Goal: Task Accomplishment & Management: Use online tool/utility

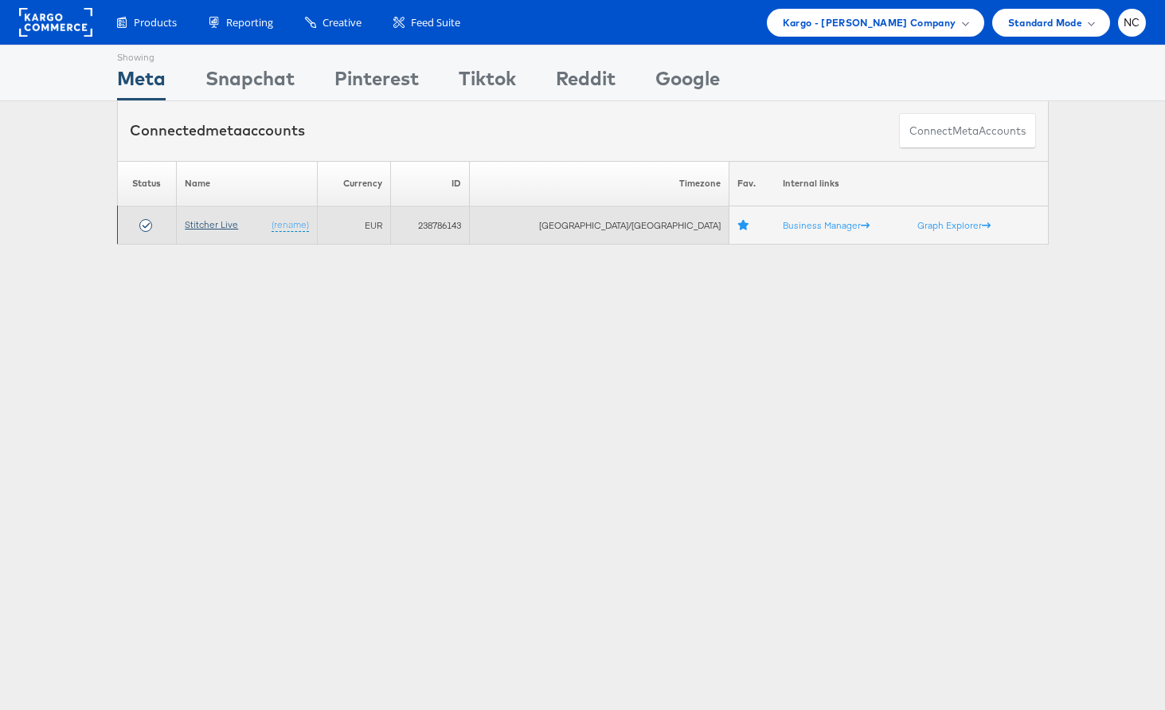
click at [227, 218] on link "Stitcher Live" at bounding box center [211, 224] width 53 height 12
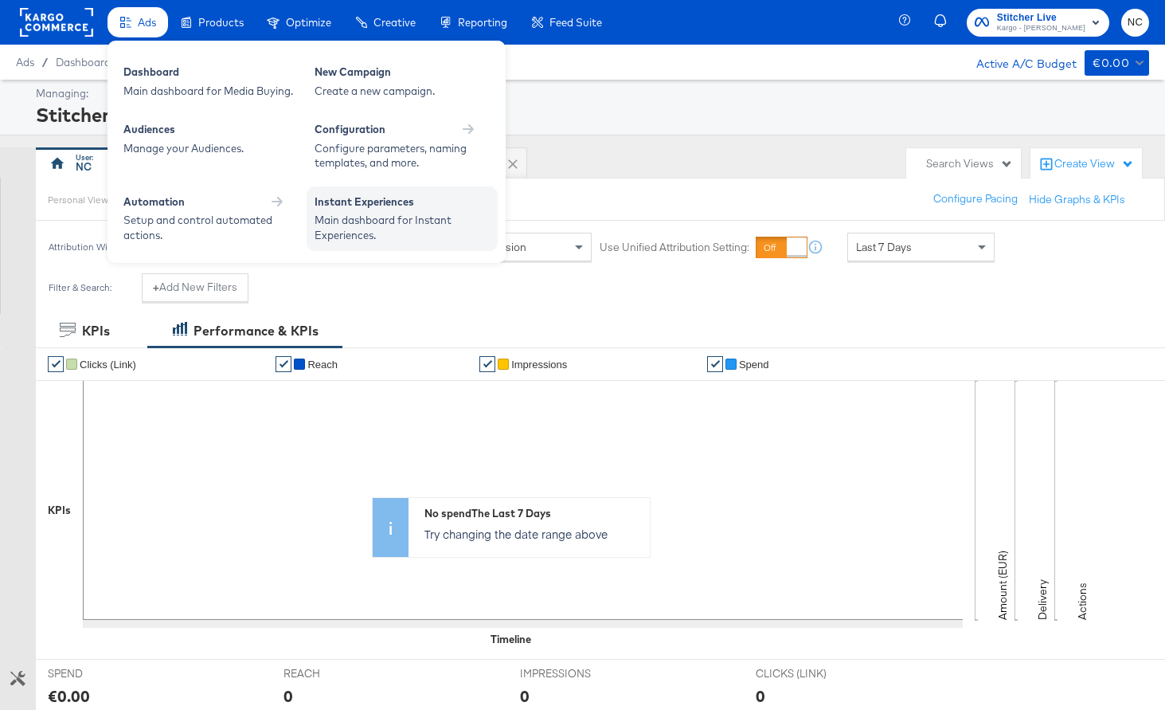
click at [353, 205] on div "Instant Experiences" at bounding box center [402, 203] width 175 height 19
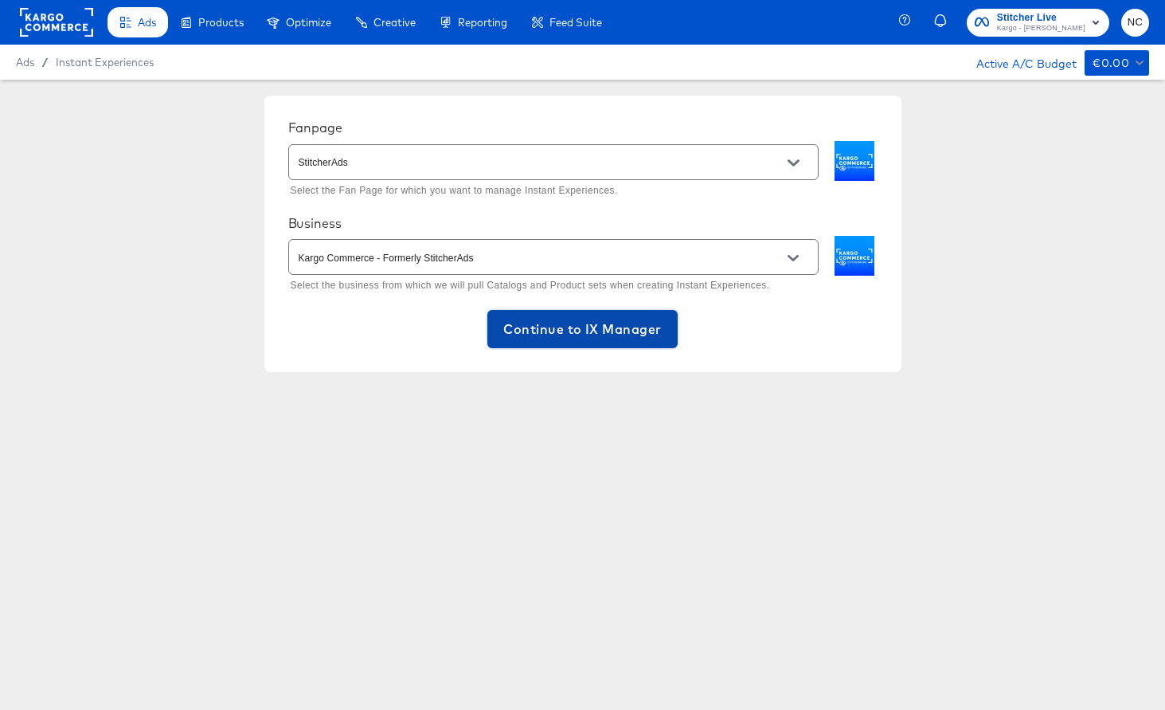
click at [608, 335] on span "Continue to IX Manager" at bounding box center [582, 329] width 158 height 22
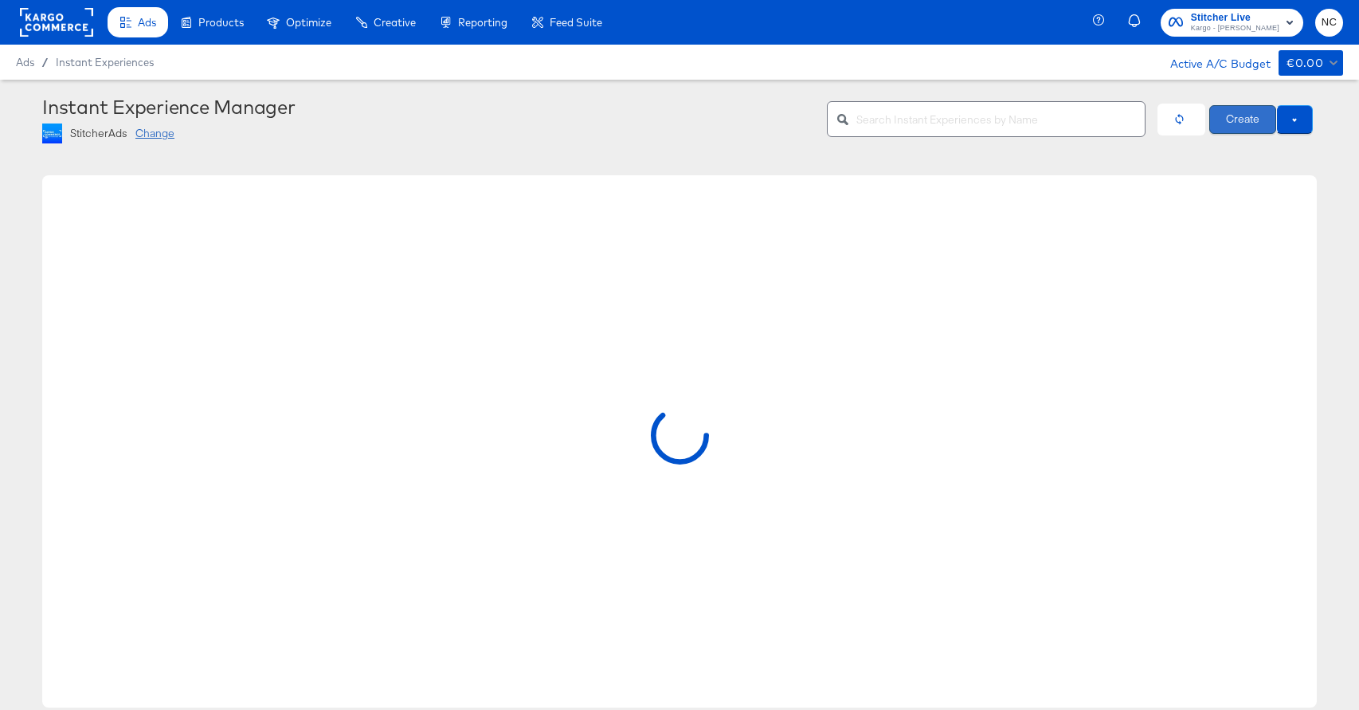
click at [1164, 129] on button "Create" at bounding box center [1242, 119] width 67 height 29
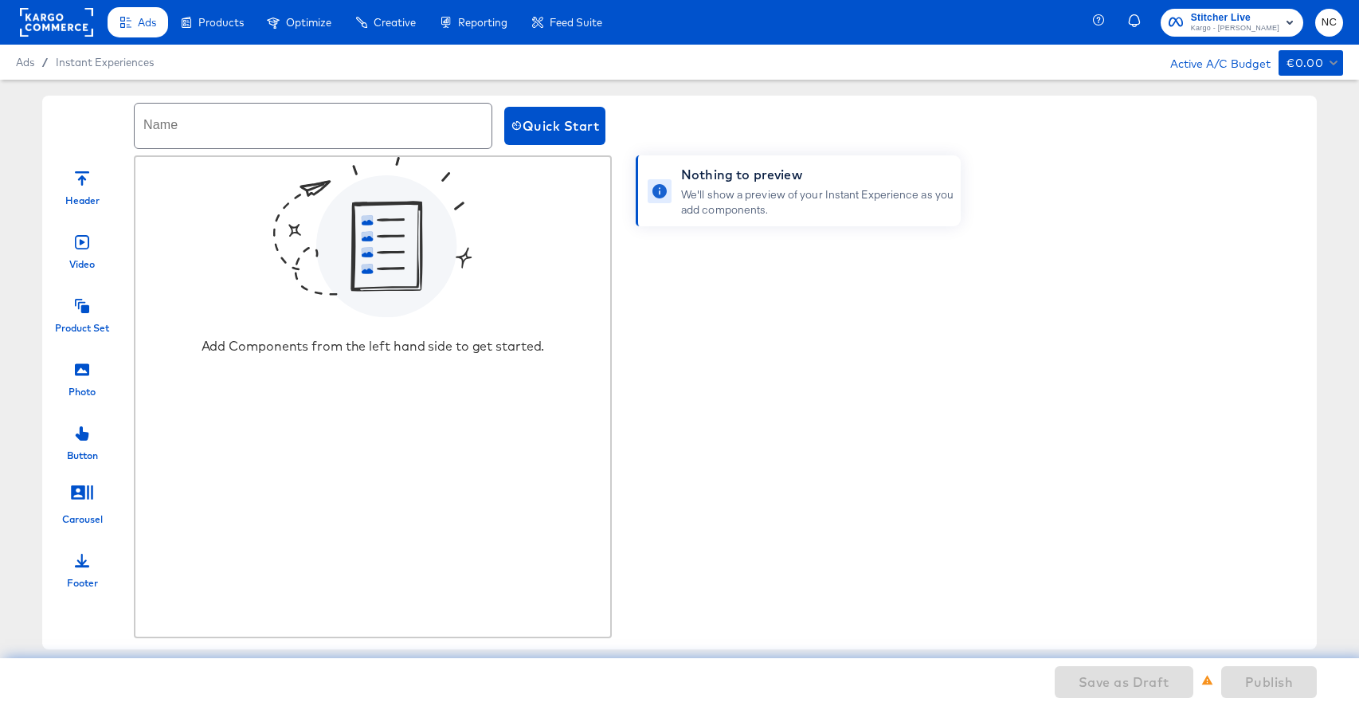
click at [79, 369] on icon at bounding box center [82, 369] width 14 height 12
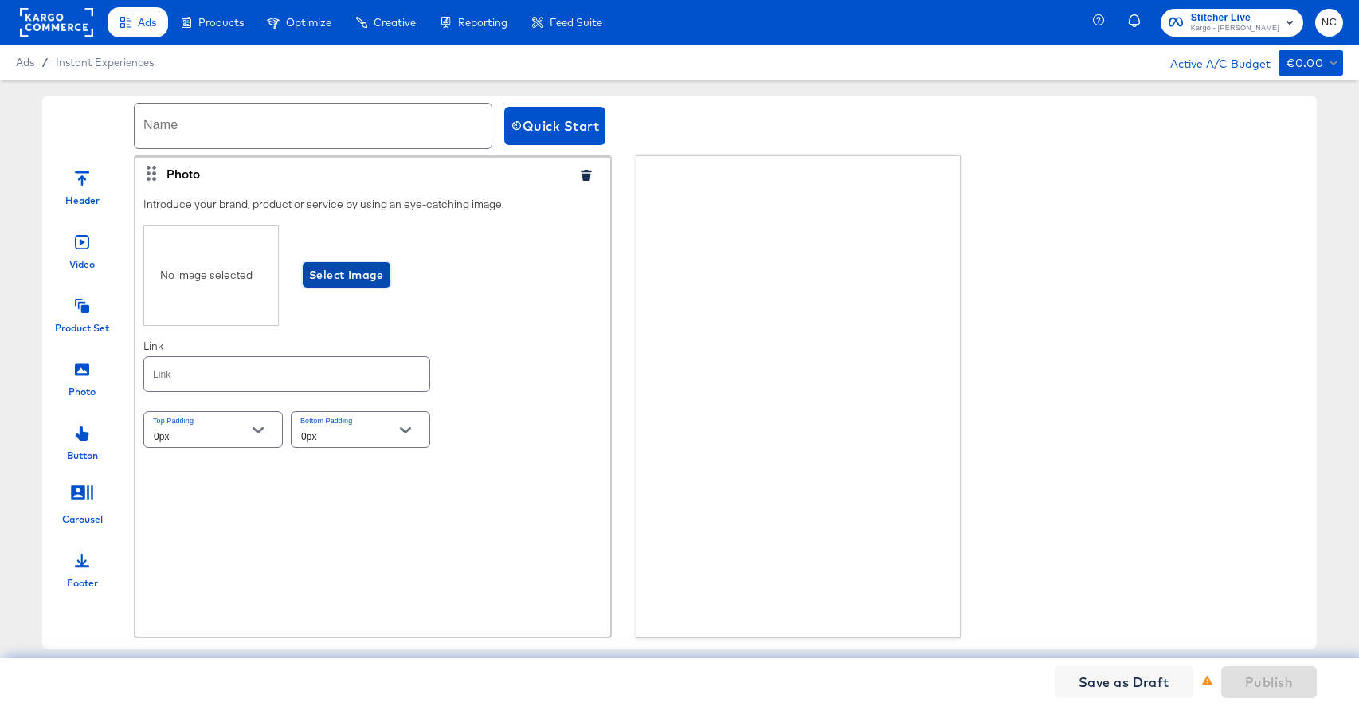
click at [336, 276] on span "Select Image" at bounding box center [346, 275] width 75 height 20
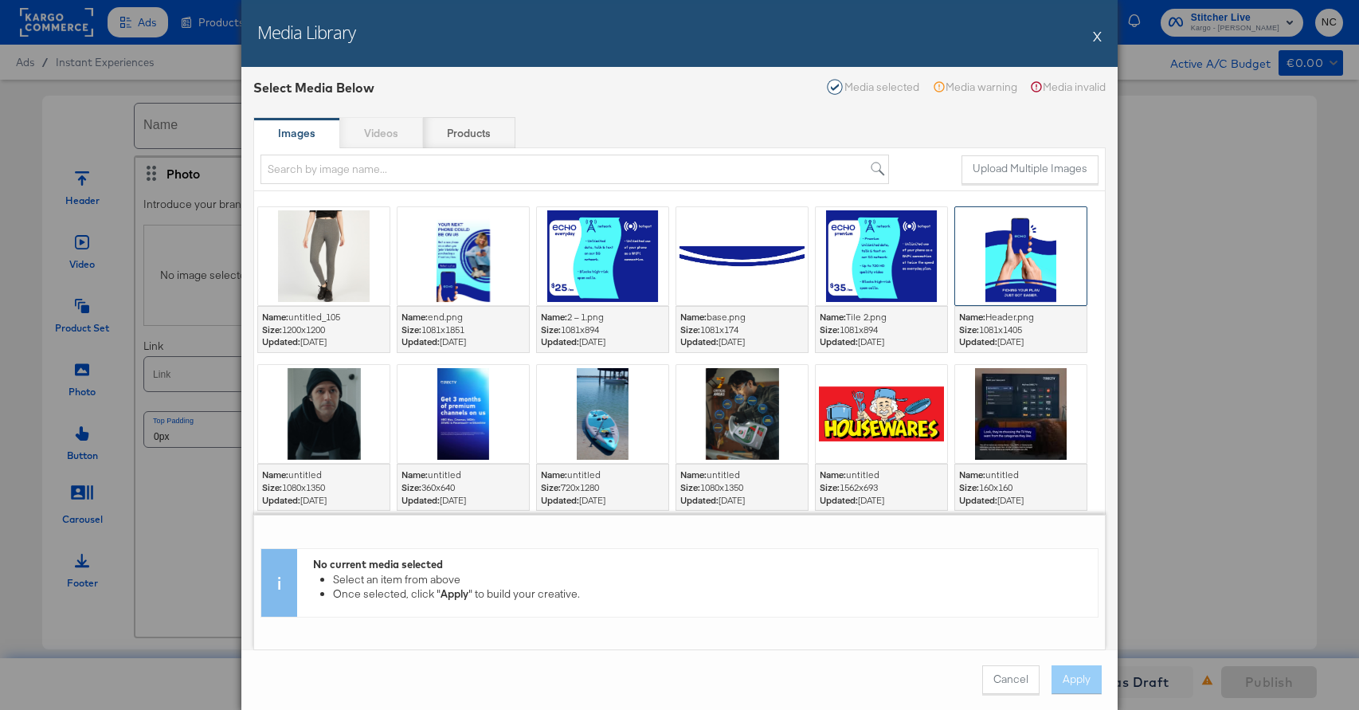
click at [998, 235] on div at bounding box center [1020, 256] width 131 height 98
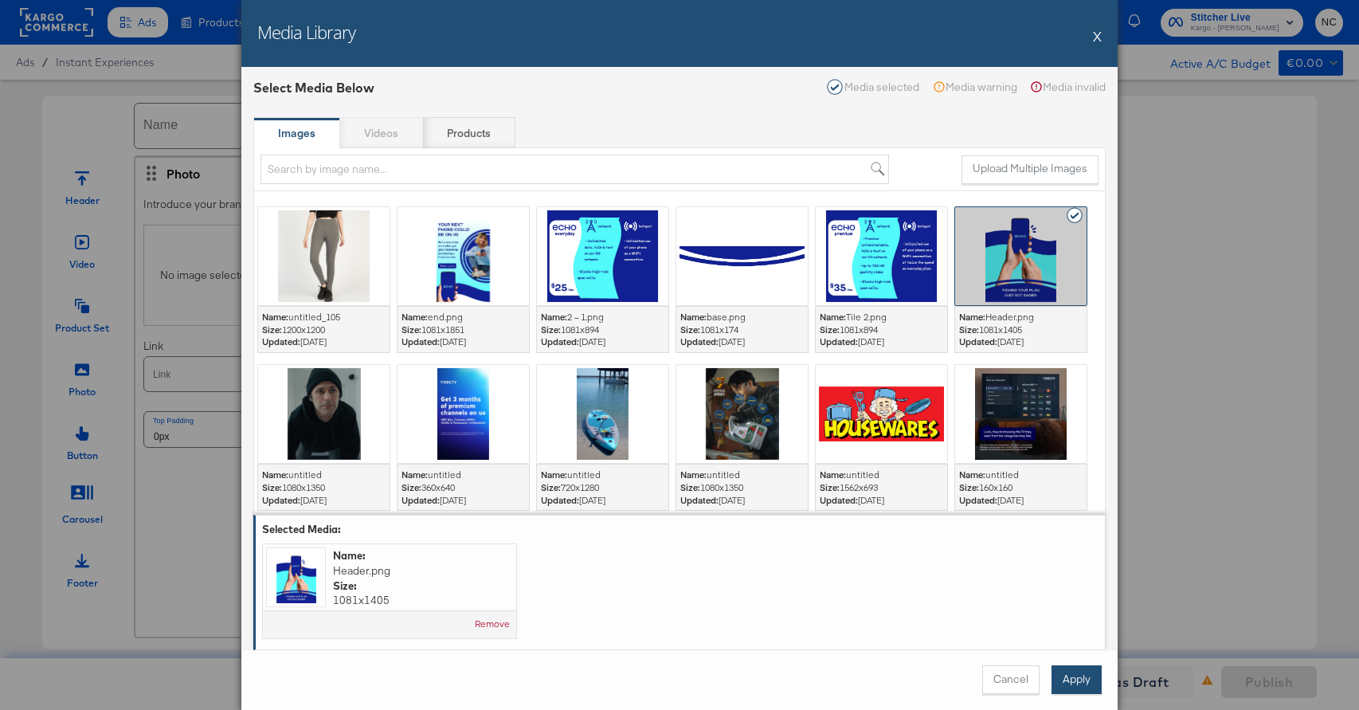
click at [1072, 689] on button "Apply" at bounding box center [1076, 679] width 50 height 29
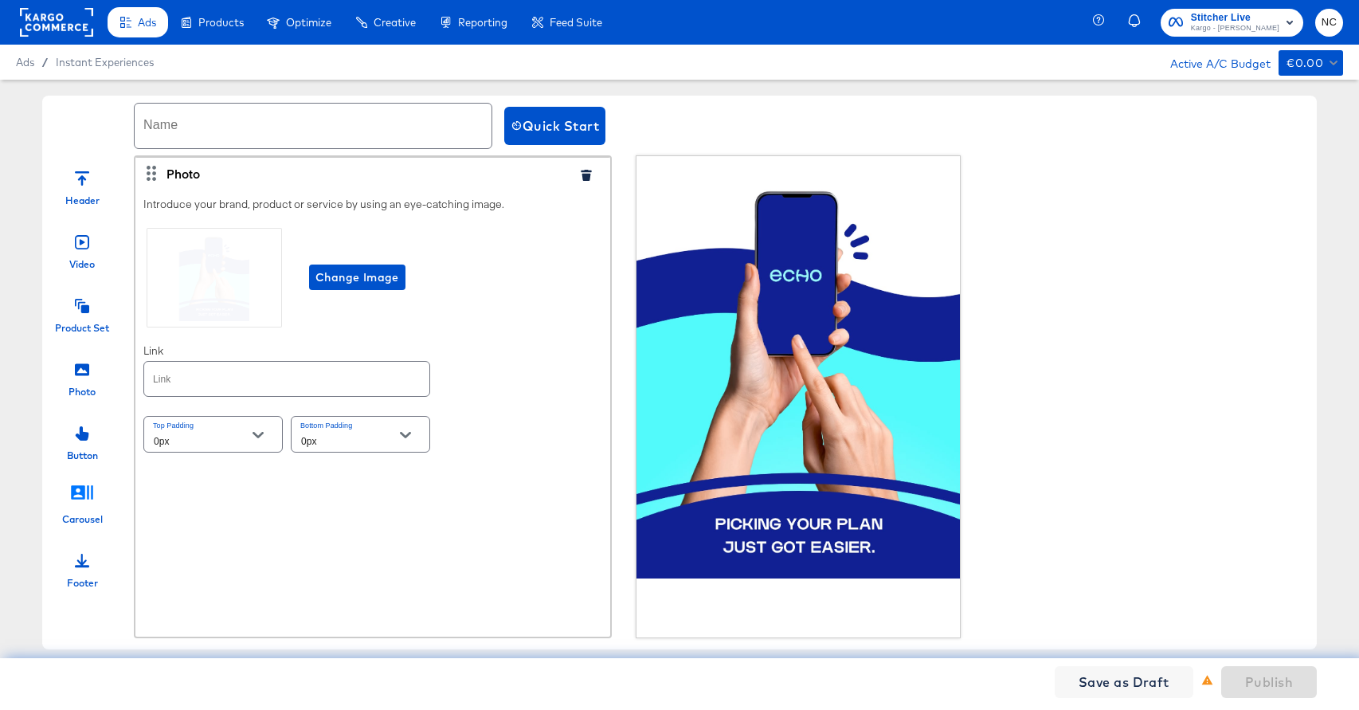
click at [82, 491] on icon at bounding box center [82, 492] width 22 height 14
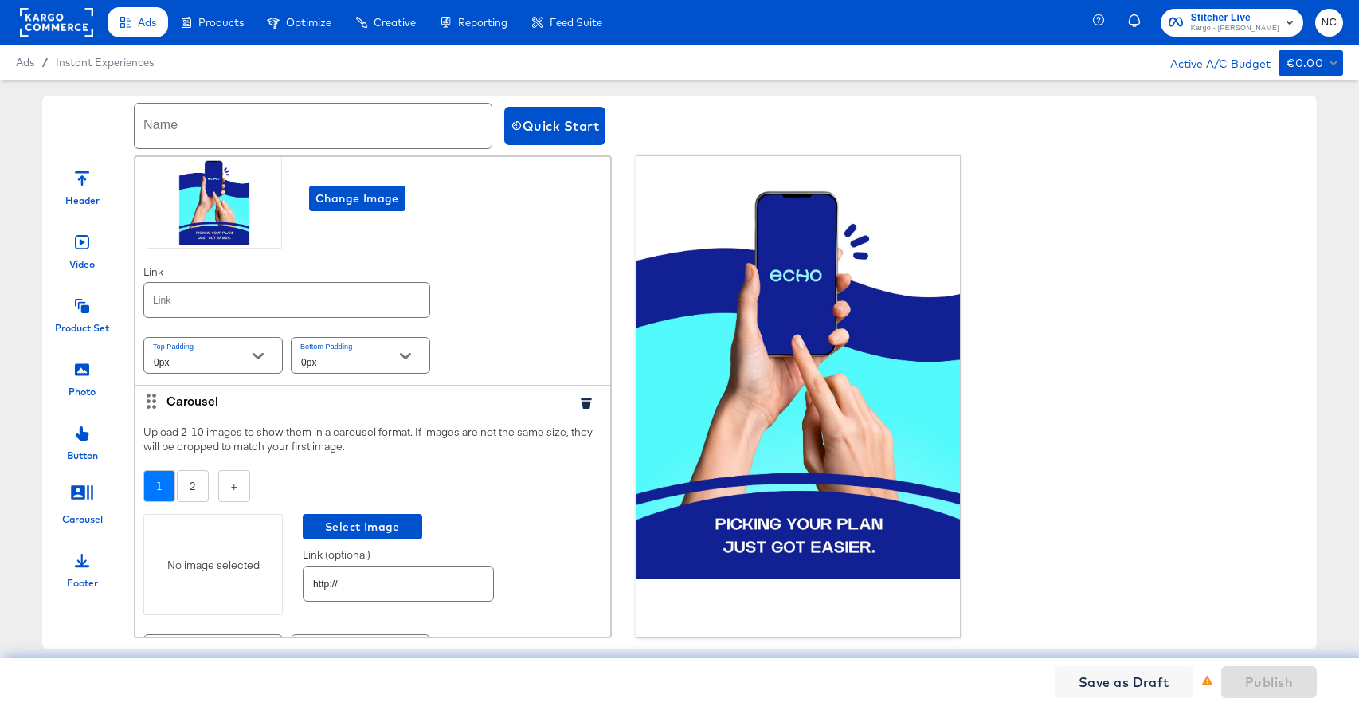
scroll to position [109, 0]
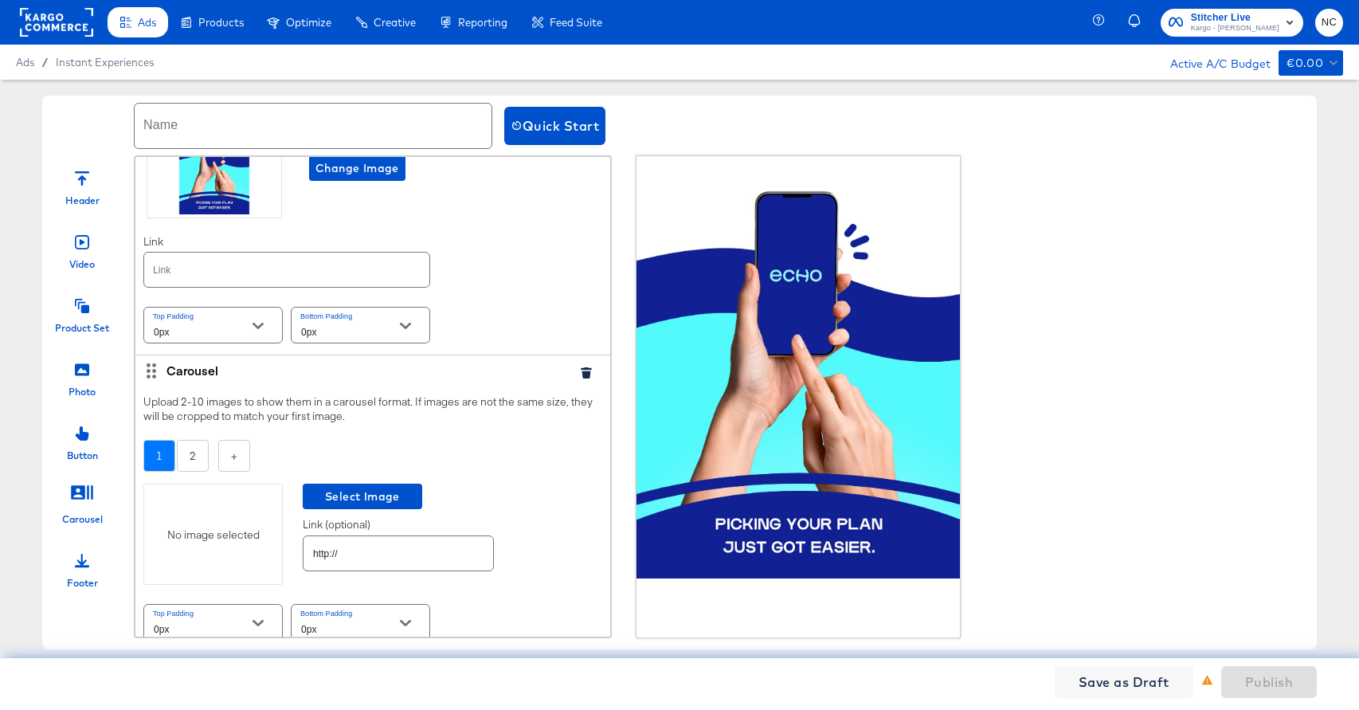
click at [212, 534] on div "No image selected" at bounding box center [213, 534] width 138 height 15
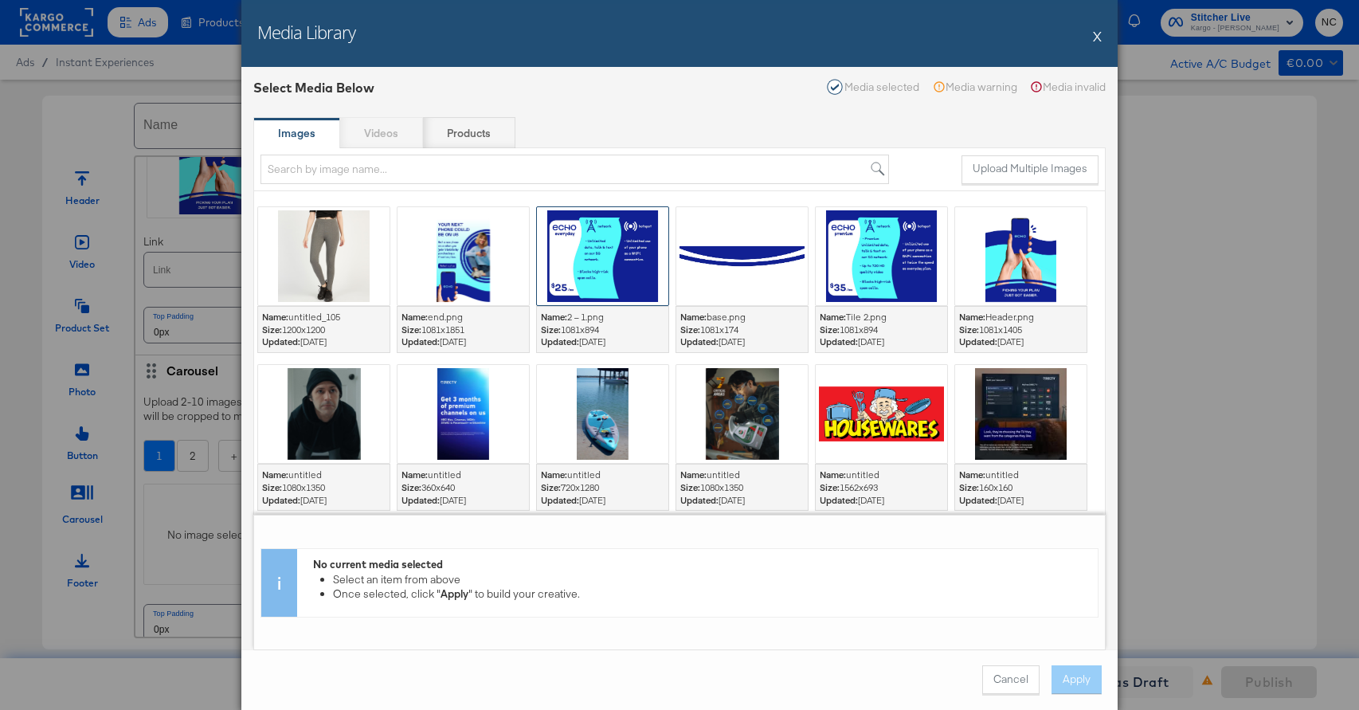
click at [576, 267] on div at bounding box center [602, 256] width 131 height 98
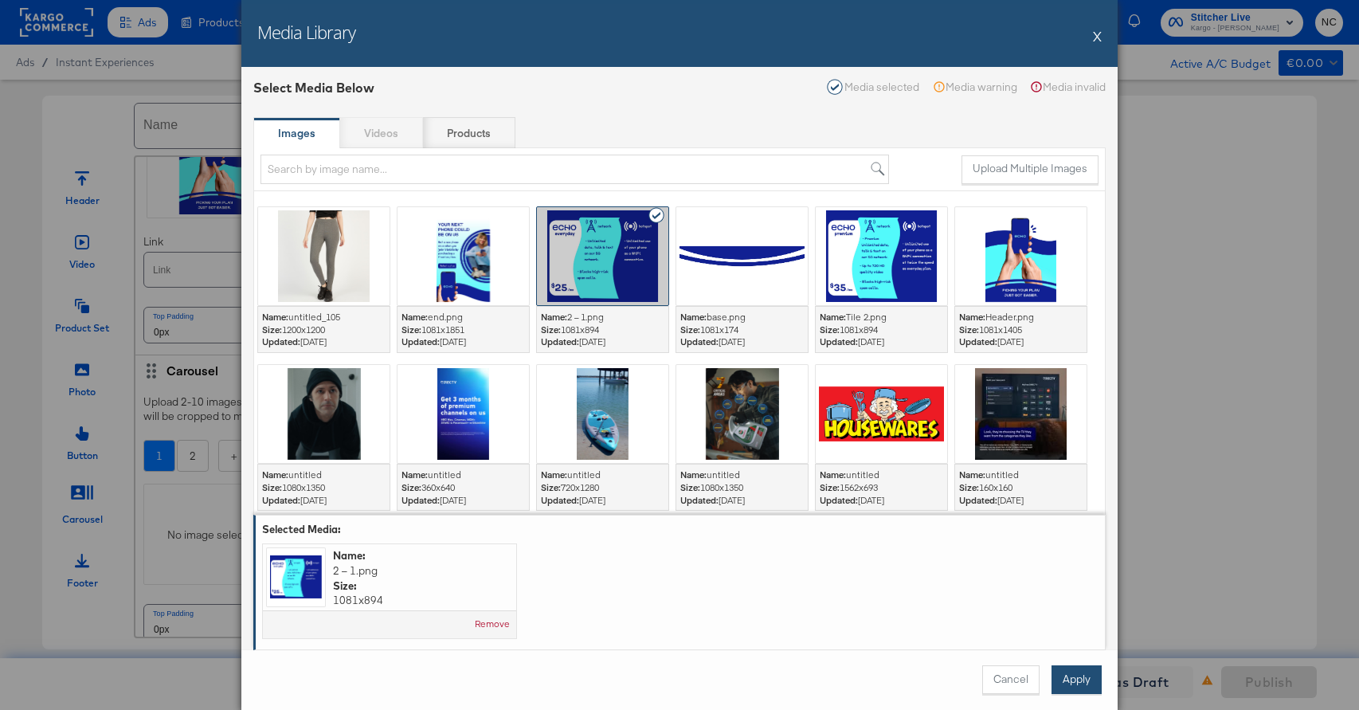
click at [1072, 677] on button "Apply" at bounding box center [1076, 679] width 50 height 29
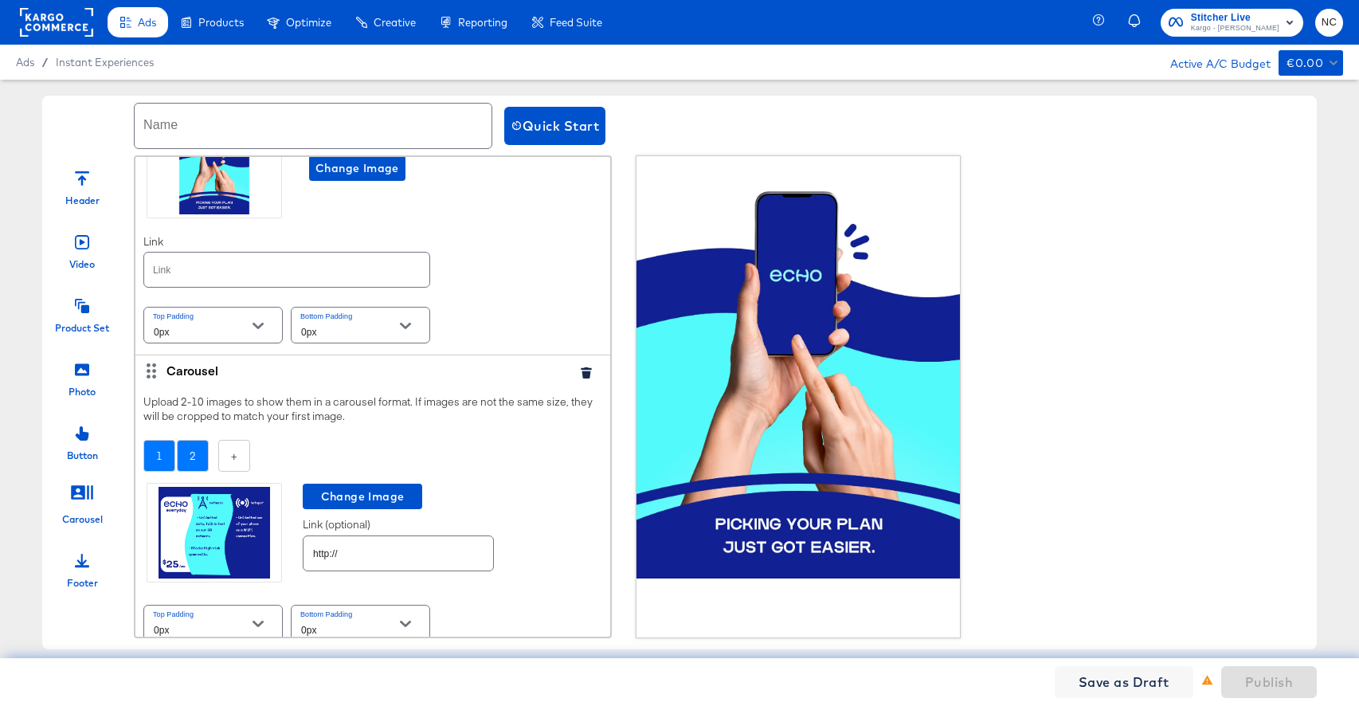
click at [192, 458] on div "2" at bounding box center [193, 456] width 32 height 33
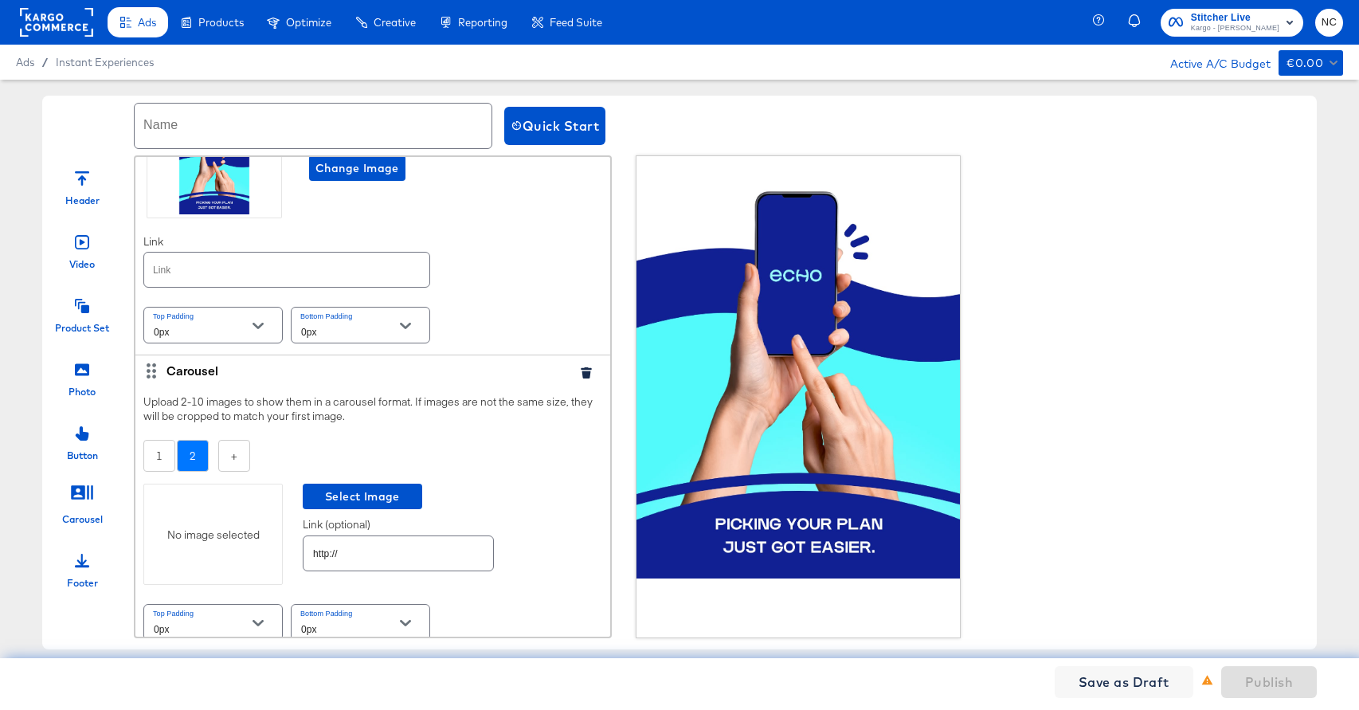
click at [225, 531] on div "No image selected" at bounding box center [213, 534] width 138 height 15
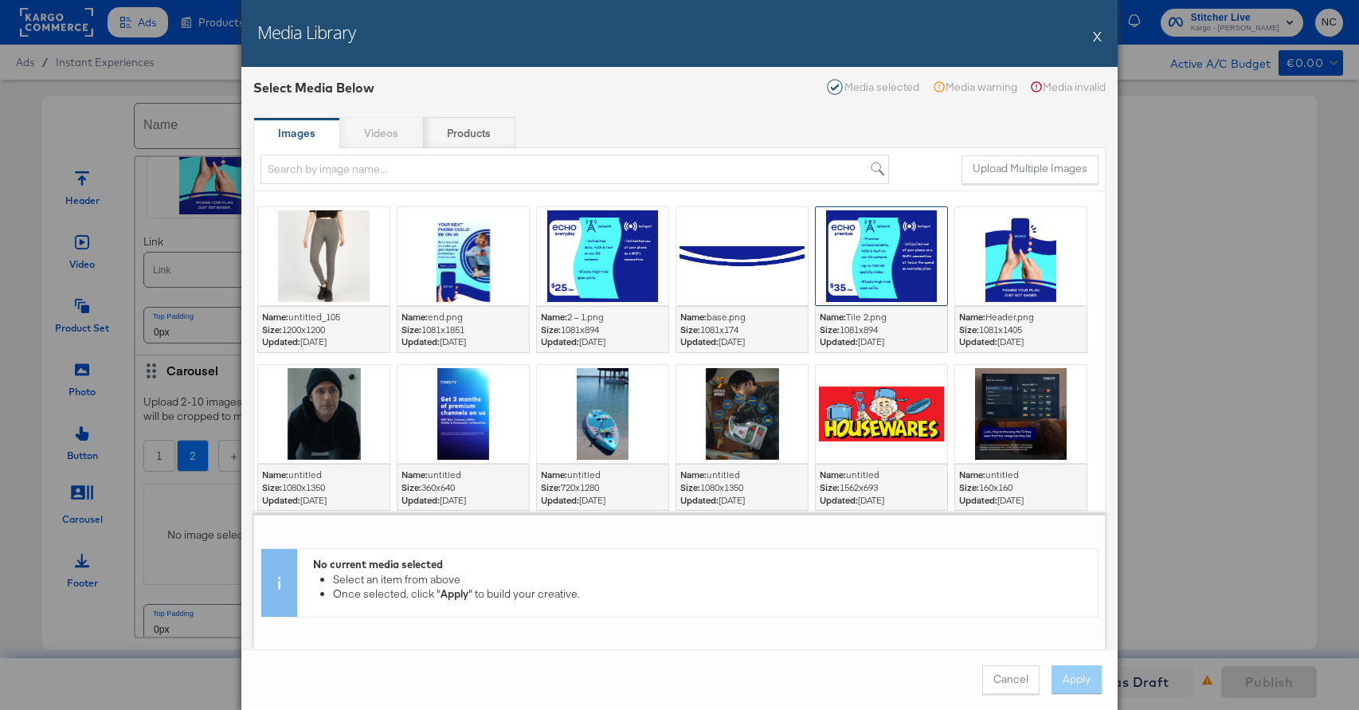
click at [893, 247] on div at bounding box center [880, 256] width 131 height 98
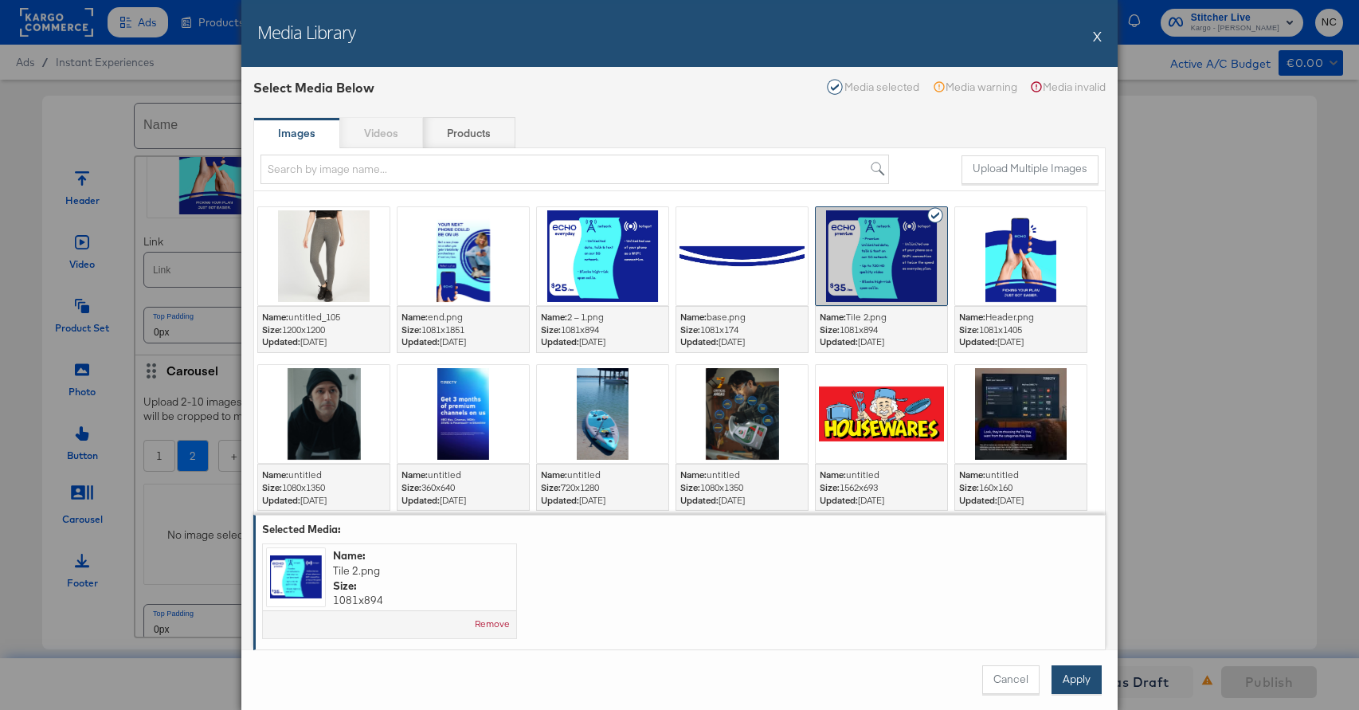
click at [1073, 678] on button "Apply" at bounding box center [1076, 679] width 50 height 29
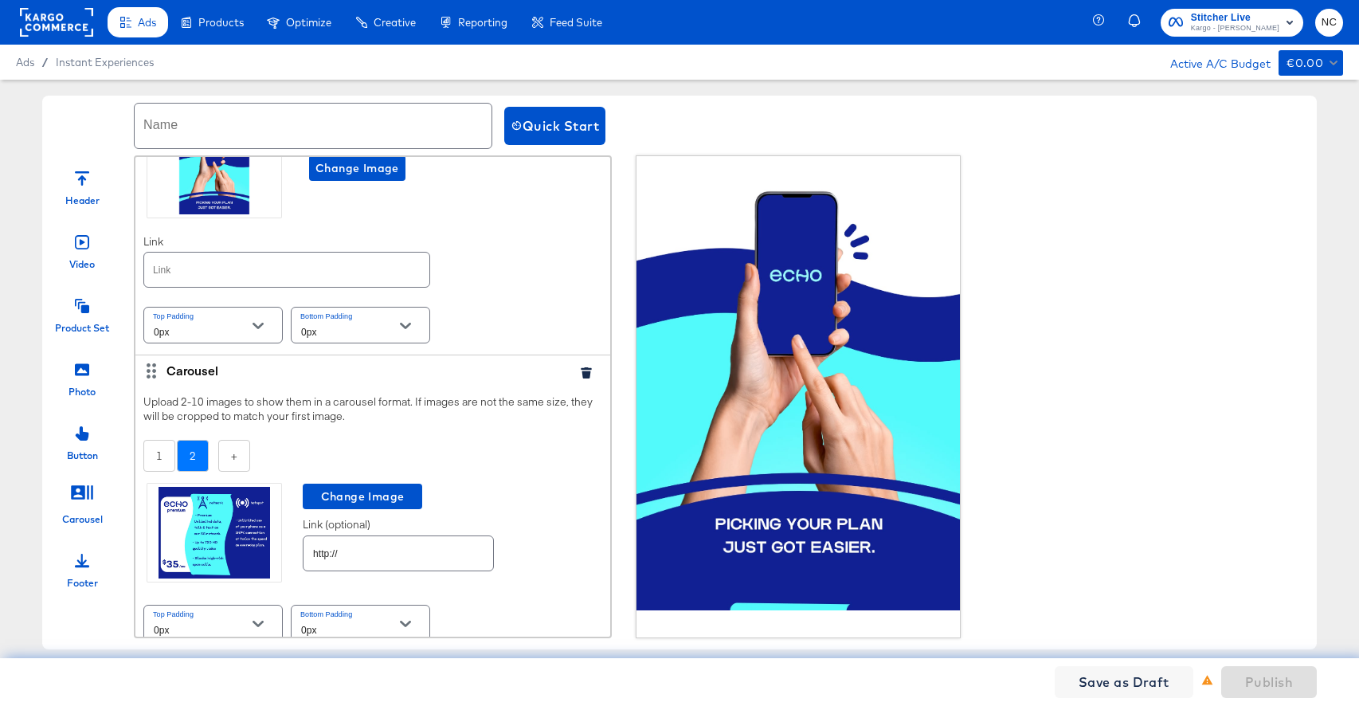
scroll to position [124, 0]
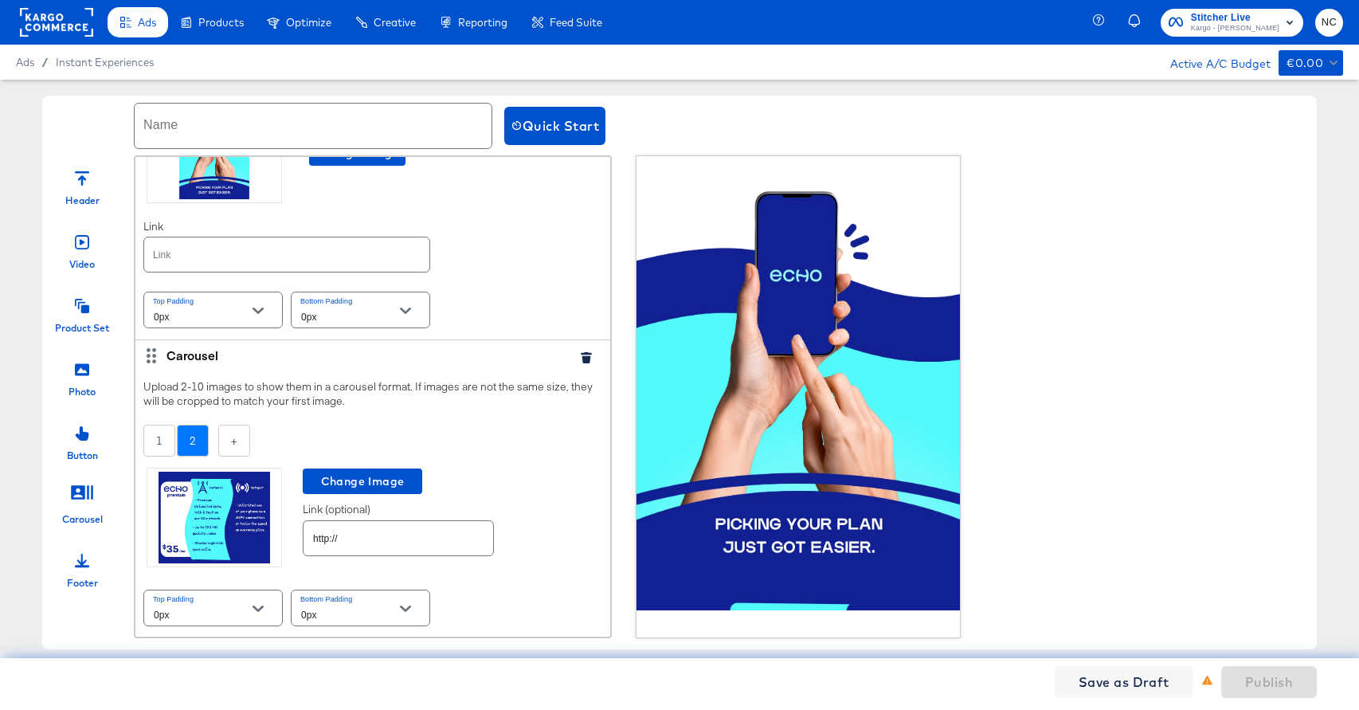
click at [86, 379] on div at bounding box center [82, 367] width 14 height 34
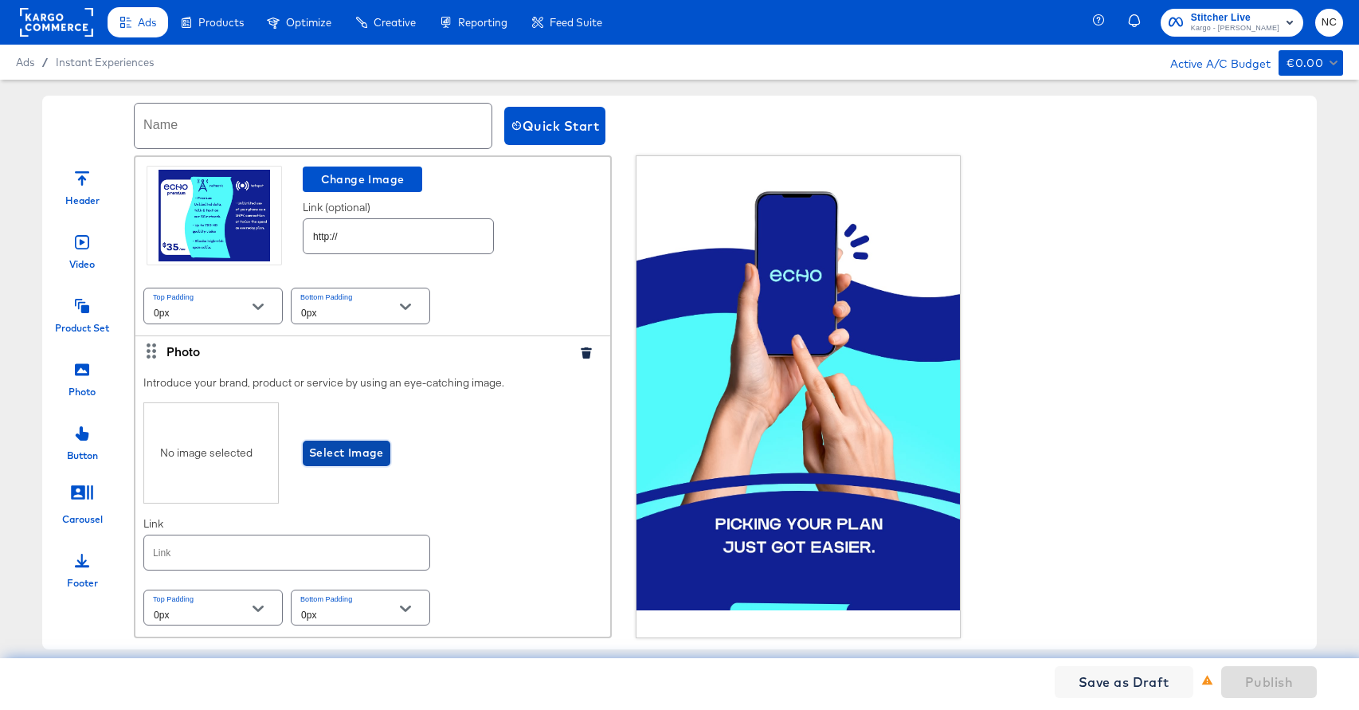
click at [331, 450] on span "Select Image" at bounding box center [346, 453] width 75 height 20
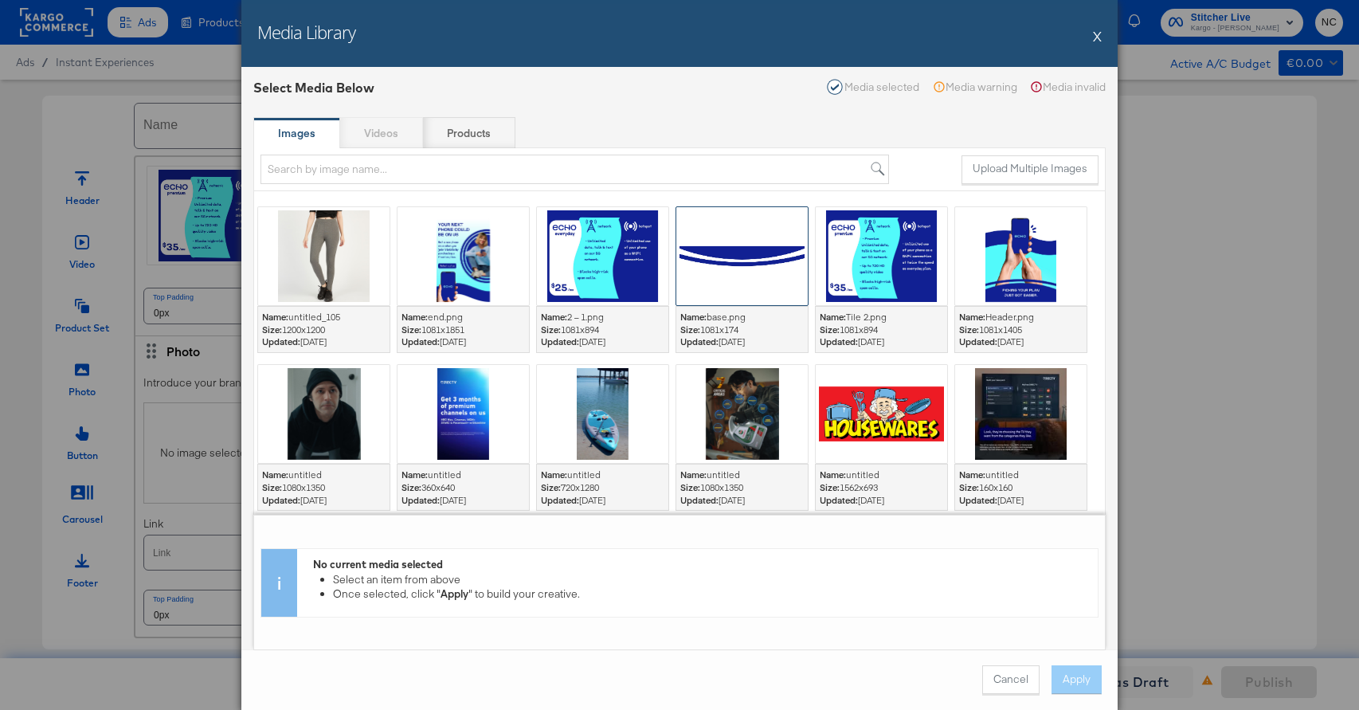
click at [764, 244] on div at bounding box center [741, 256] width 131 height 98
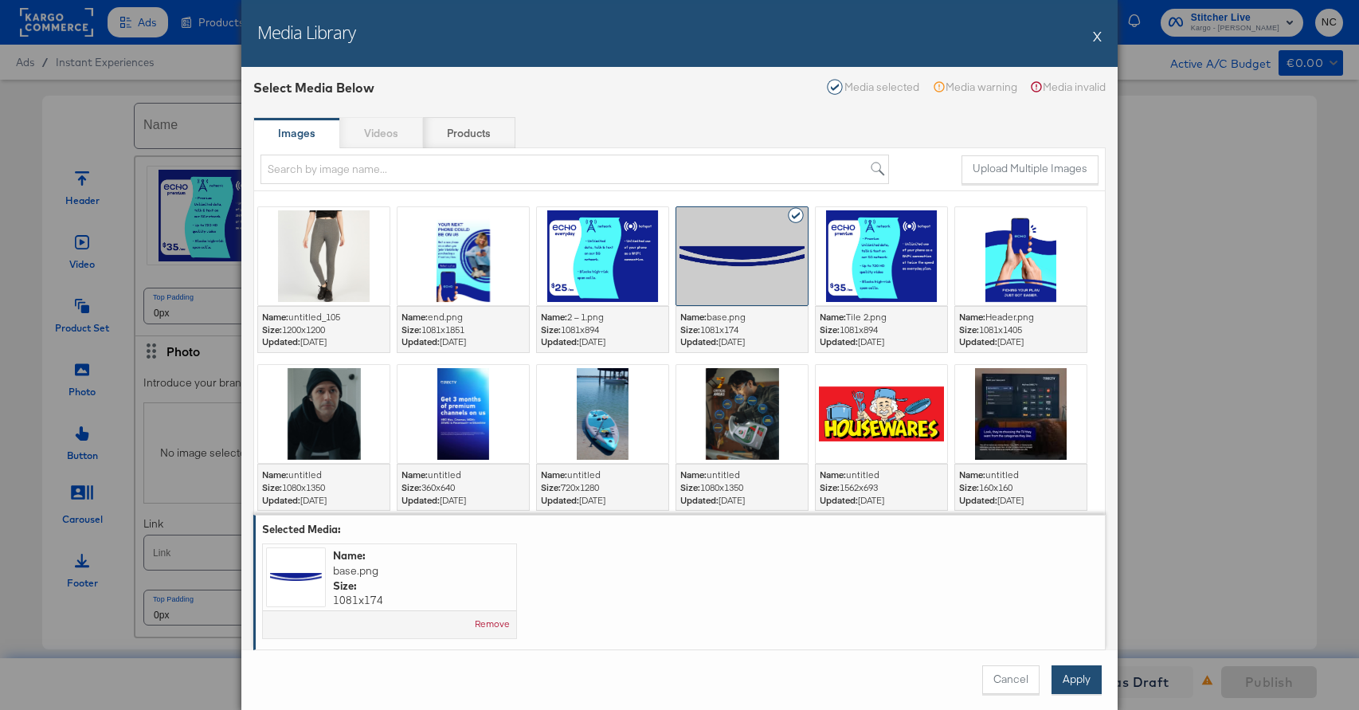
click at [1073, 684] on button "Apply" at bounding box center [1076, 679] width 50 height 29
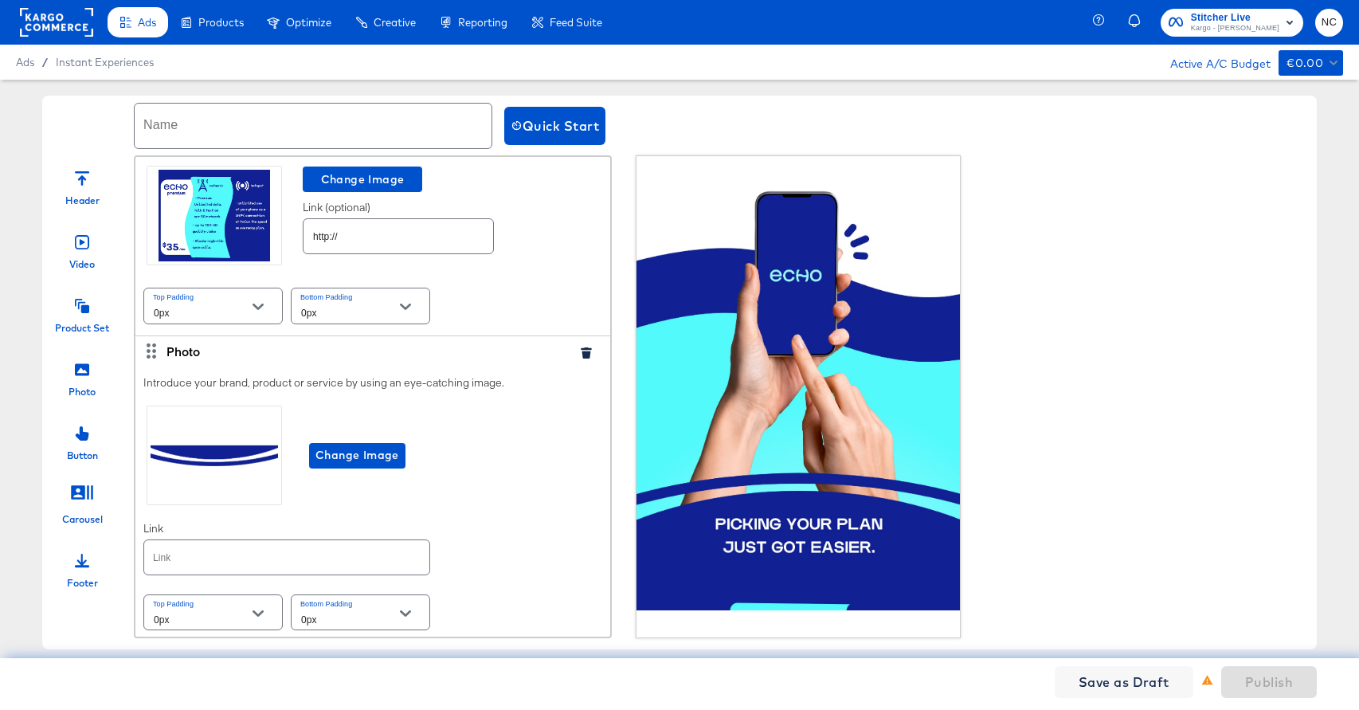
scroll to position [431, 0]
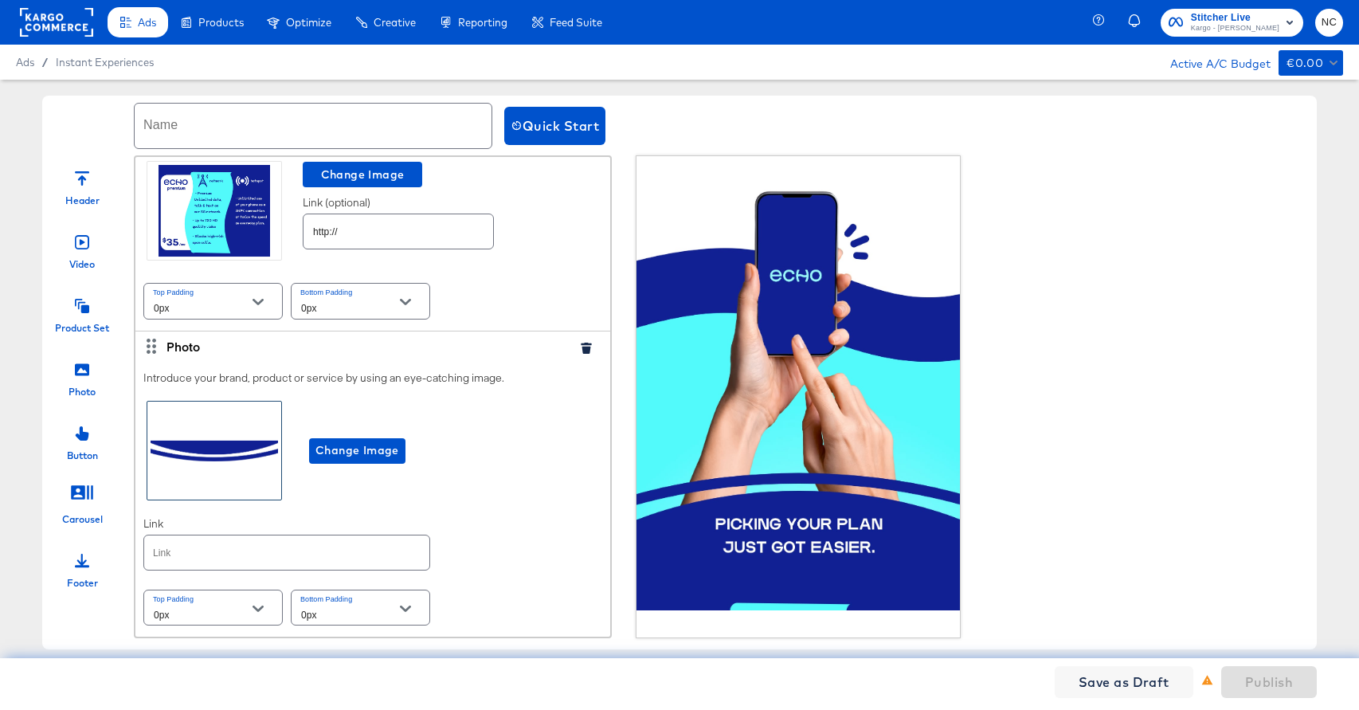
drag, startPoint x: 83, startPoint y: 492, endPoint x: 197, endPoint y: 463, distance: 118.4
click at [83, 491] on icon at bounding box center [82, 492] width 22 height 14
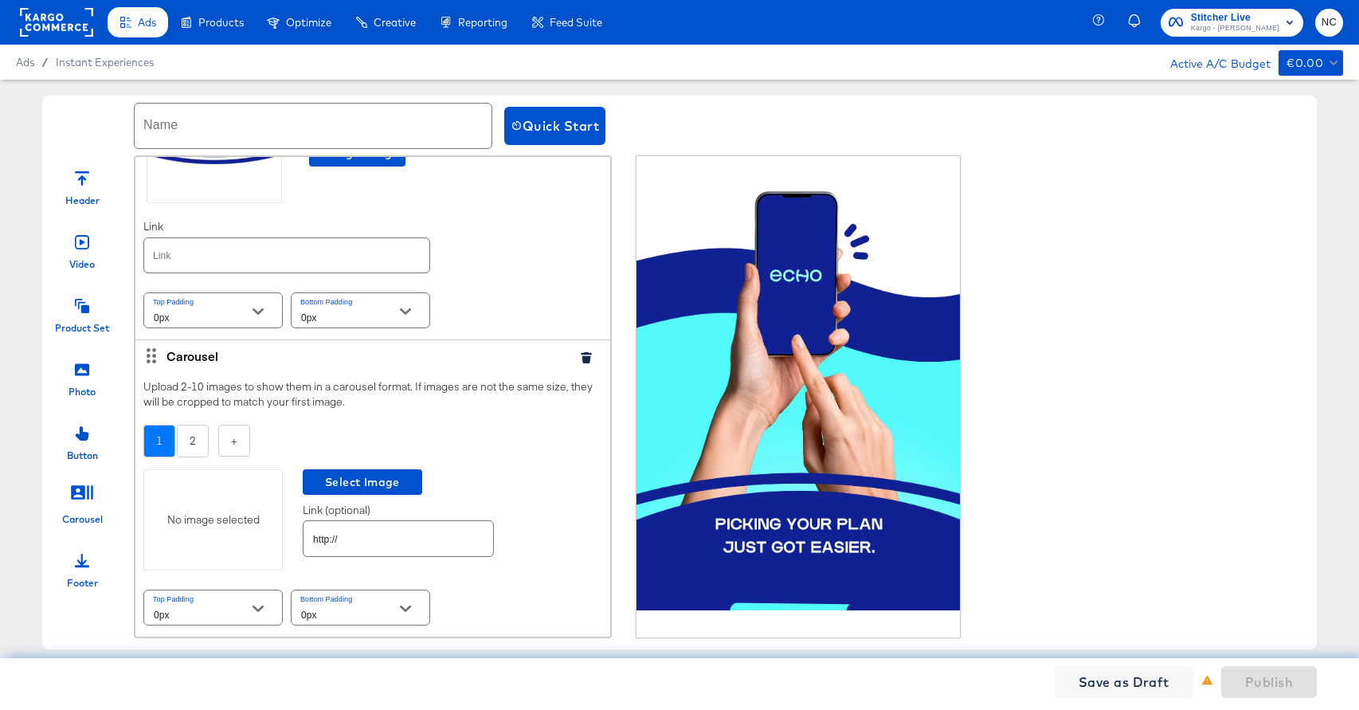
click at [595, 356] on button "button" at bounding box center [586, 357] width 24 height 11
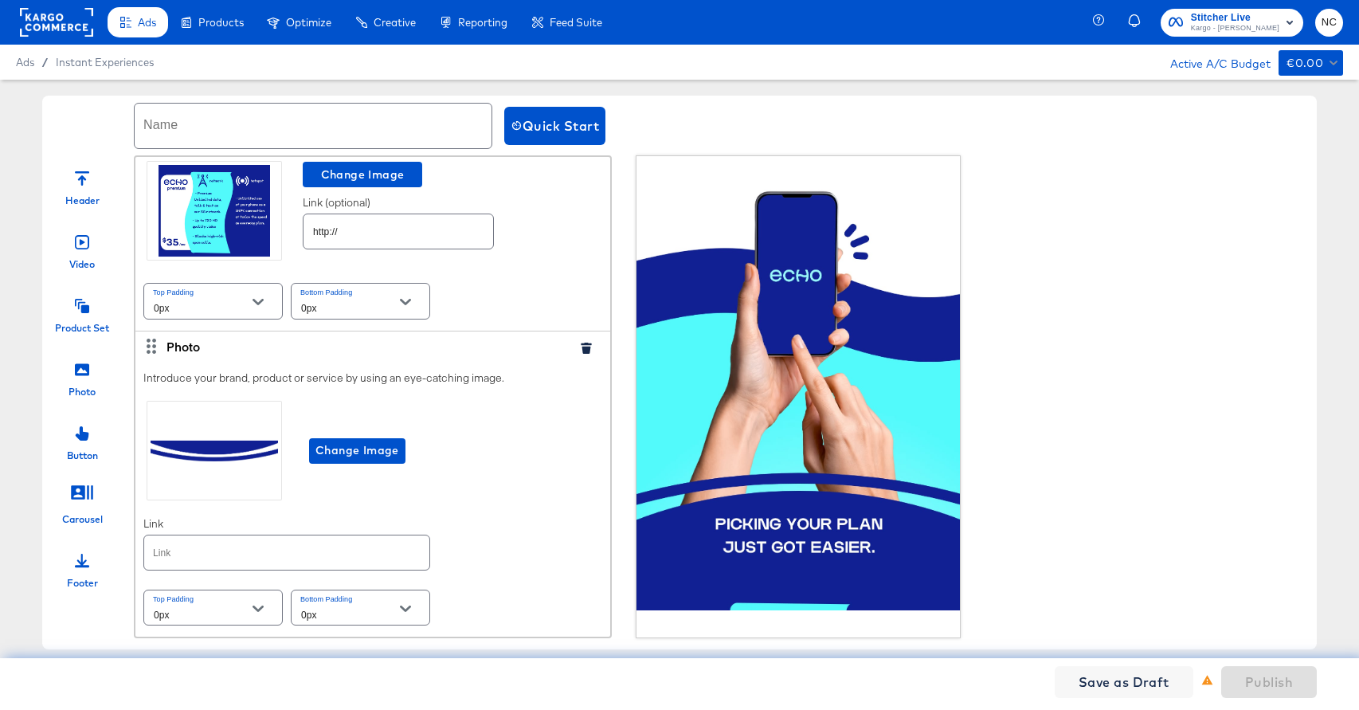
scroll to position [431, 0]
click at [86, 307] on icon at bounding box center [82, 306] width 14 height 14
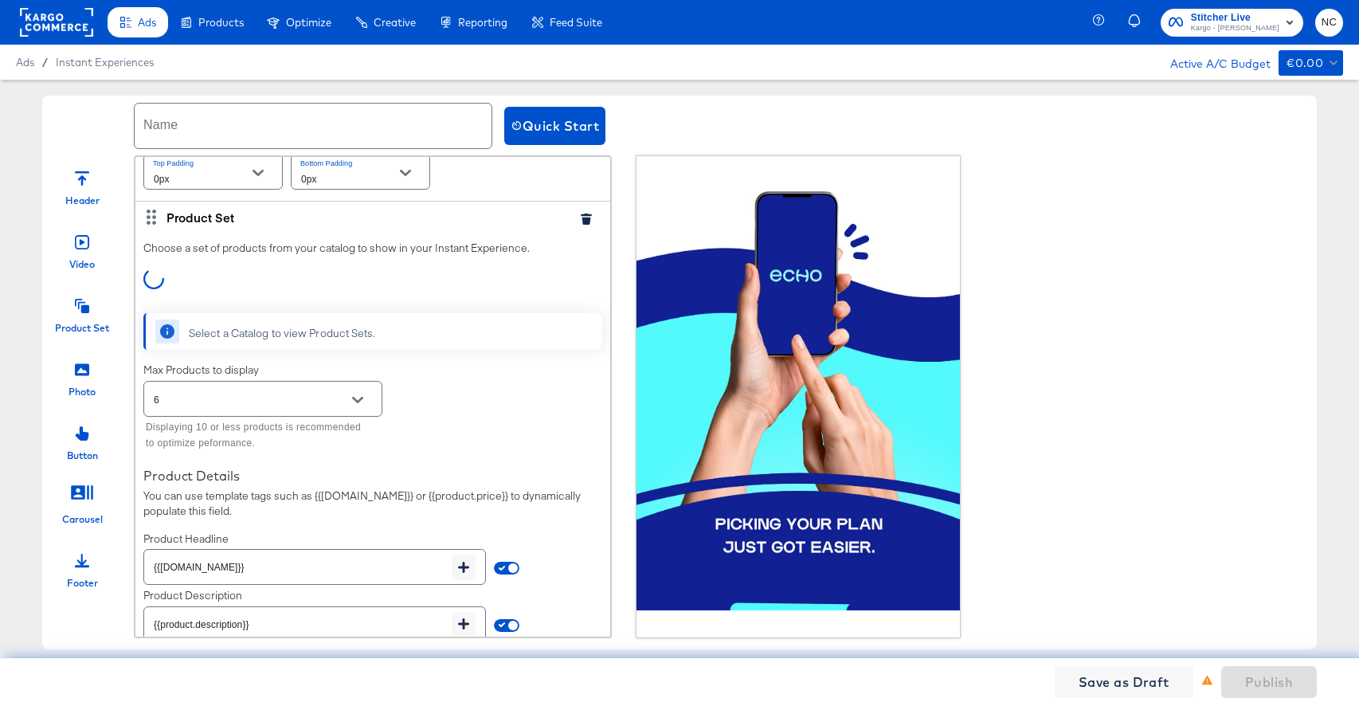
scroll to position [868, 0]
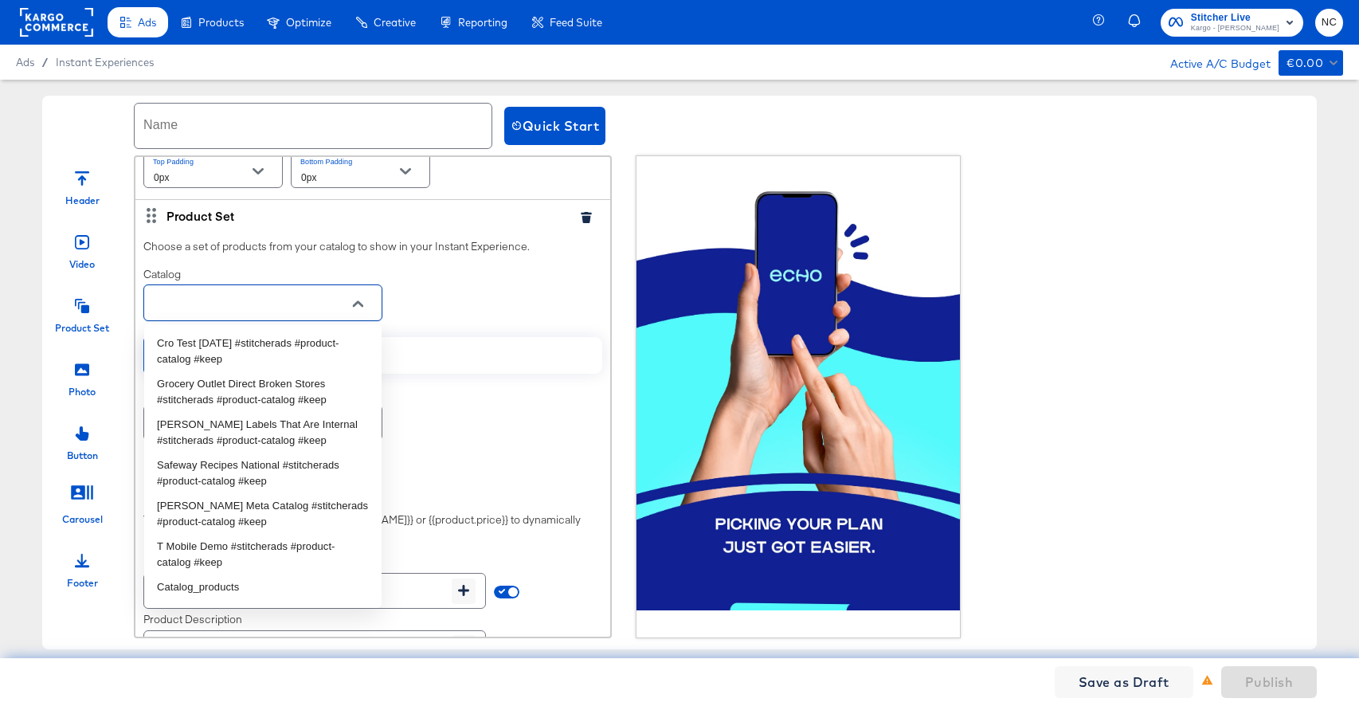
click at [194, 303] on input "text" at bounding box center [251, 303] width 200 height 18
paste input "Boost Mobile Sample Feed"
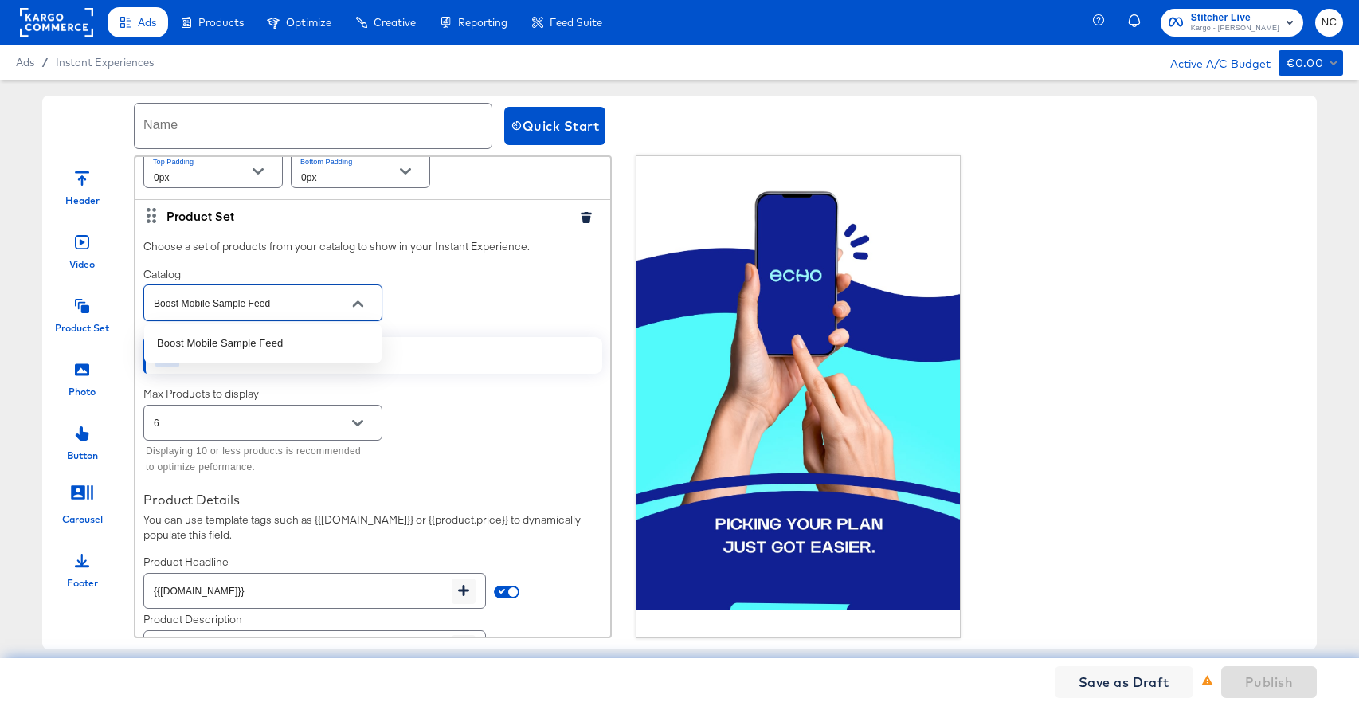
click at [216, 329] on ul "Boost Mobile Sample Feed" at bounding box center [262, 343] width 237 height 38
click at [217, 339] on li "Boost Mobile Sample Feed" at bounding box center [262, 342] width 237 height 25
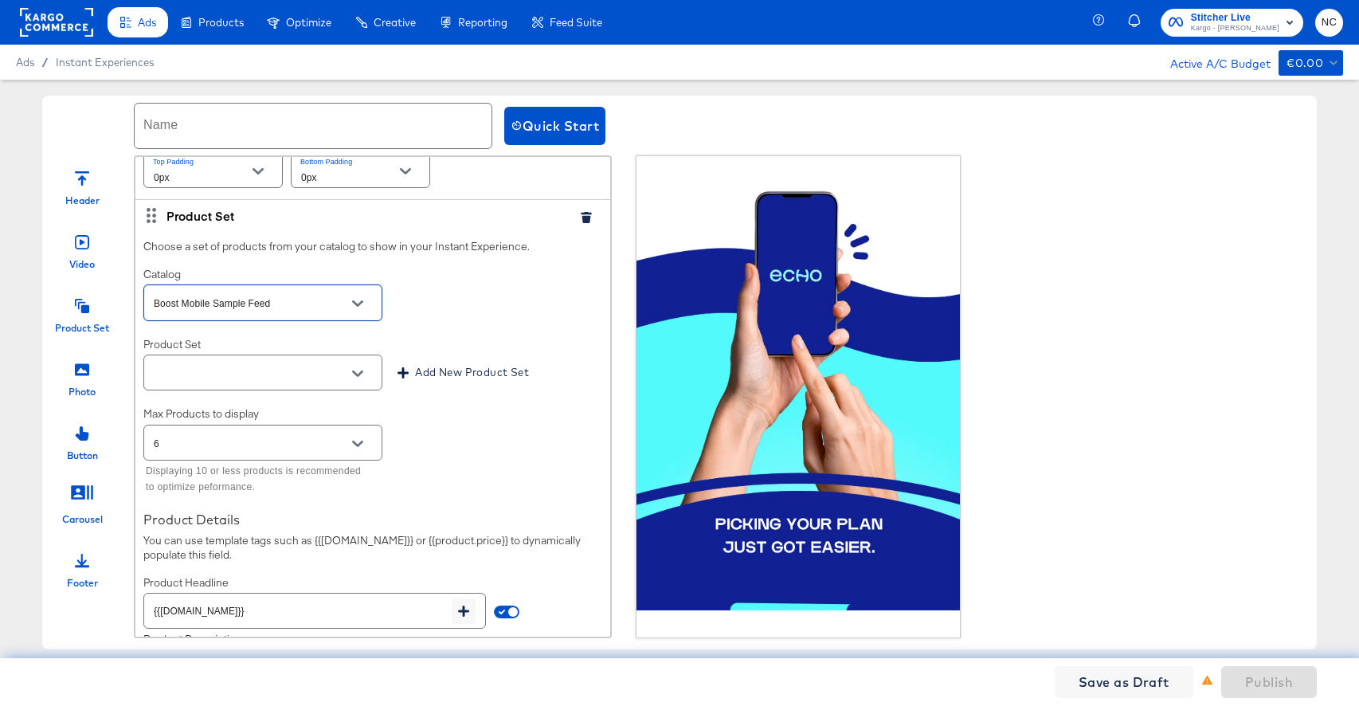
click at [353, 370] on icon "Open" at bounding box center [357, 373] width 11 height 6
type input "Boost Mobile Sample Feed"
click at [283, 411] on li "All Products" at bounding box center [262, 412] width 237 height 25
type input "All Products"
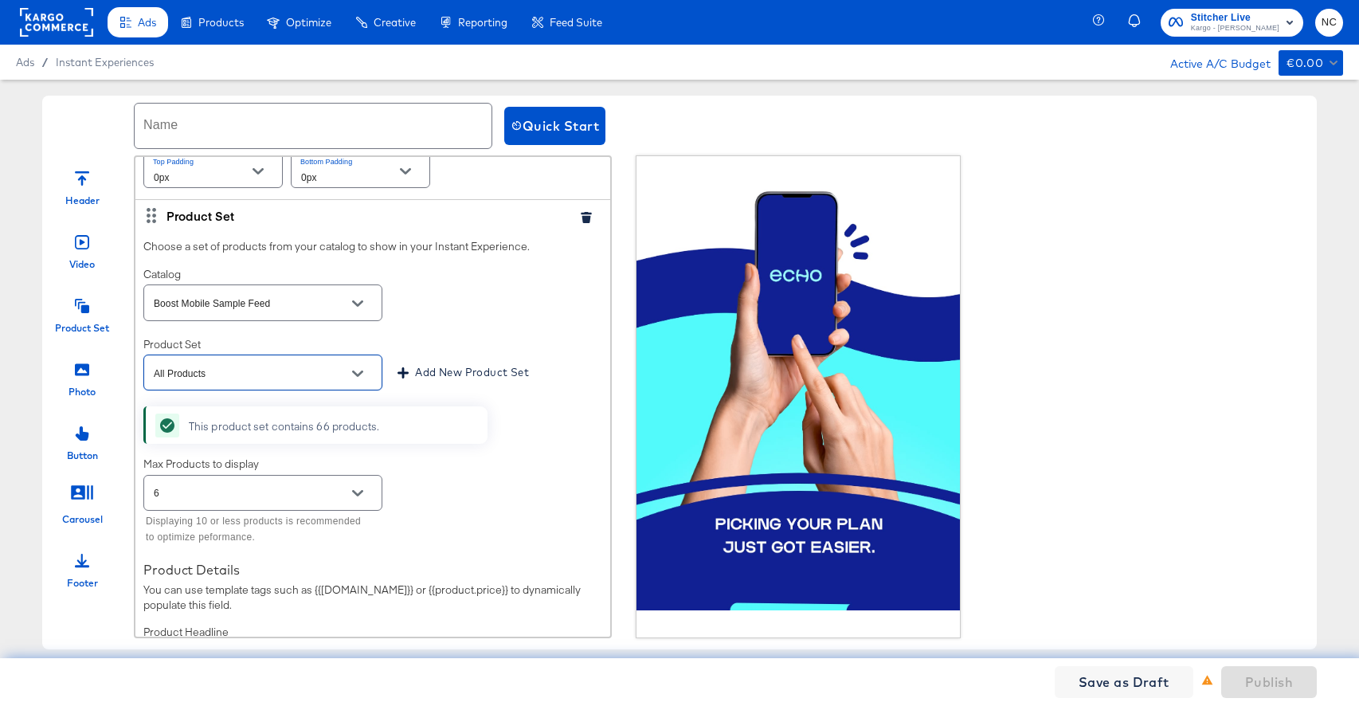
click at [364, 483] on button "Open" at bounding box center [358, 493] width 24 height 24
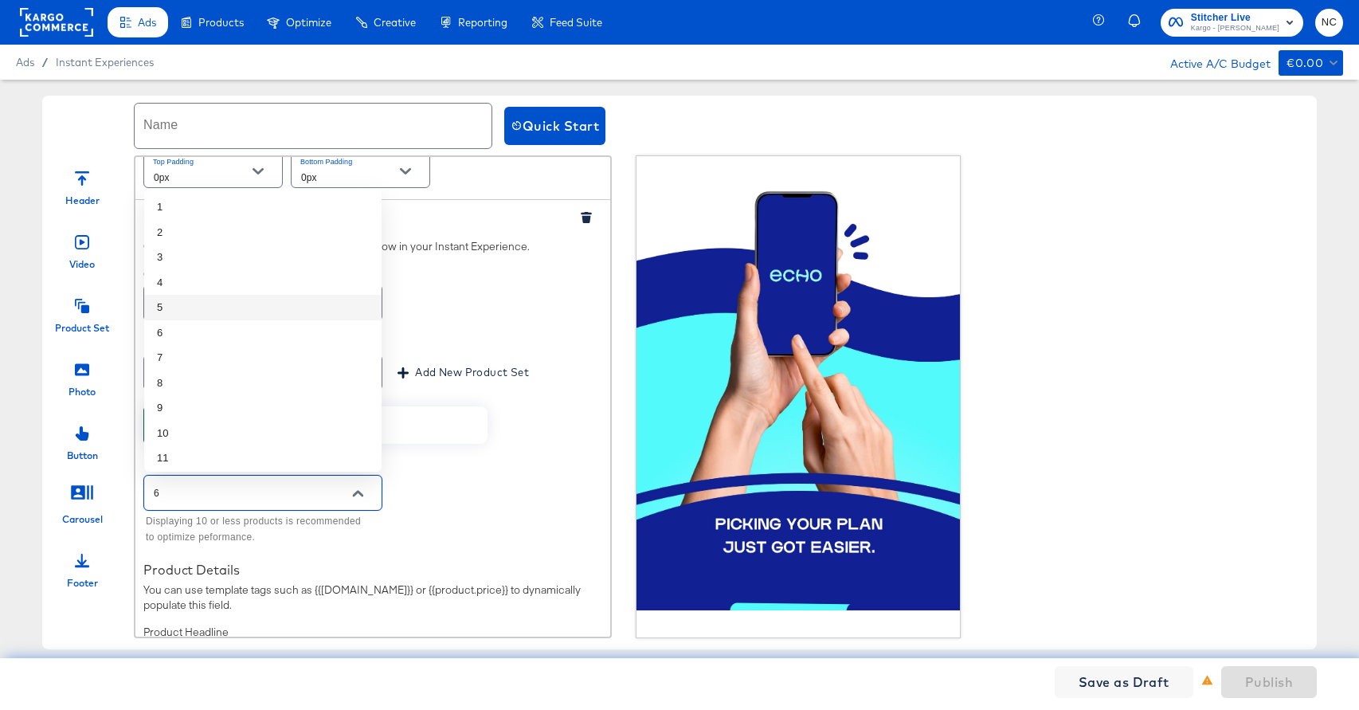
click at [339, 287] on li "4" at bounding box center [262, 282] width 237 height 25
type input "4"
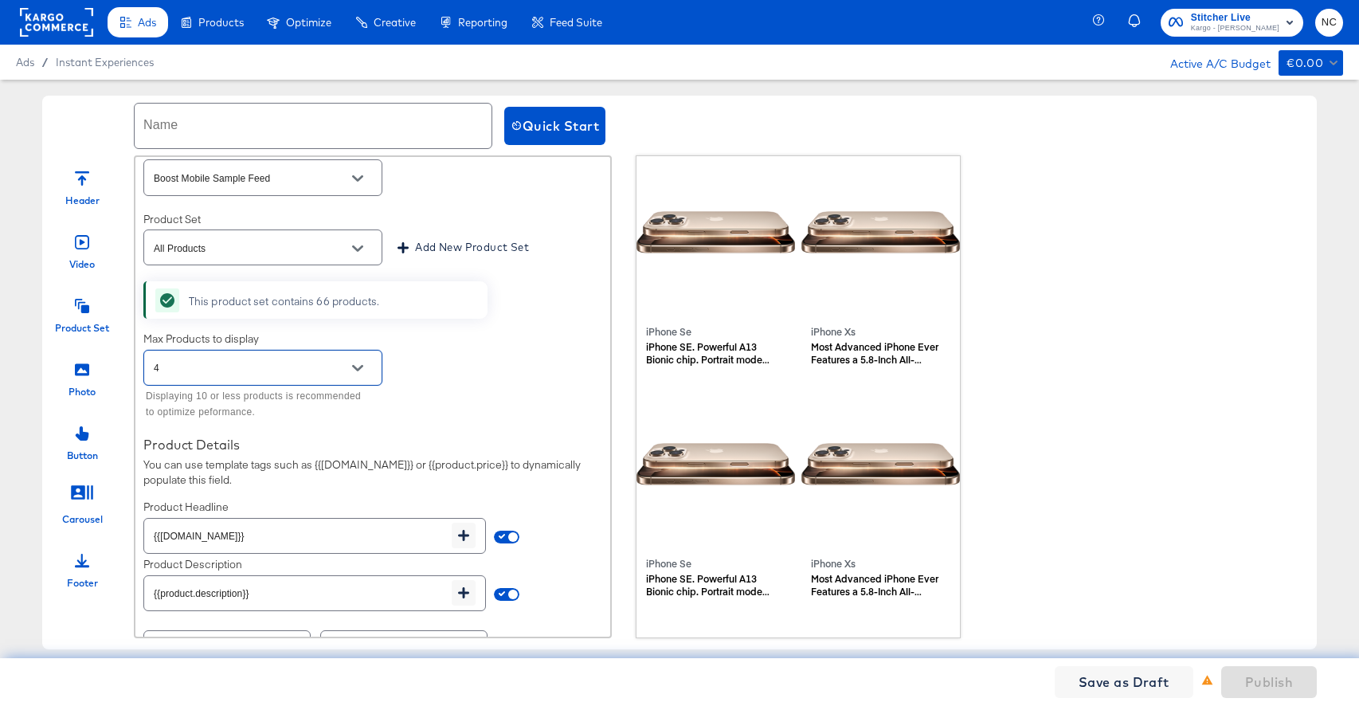
scroll to position [1034, 0]
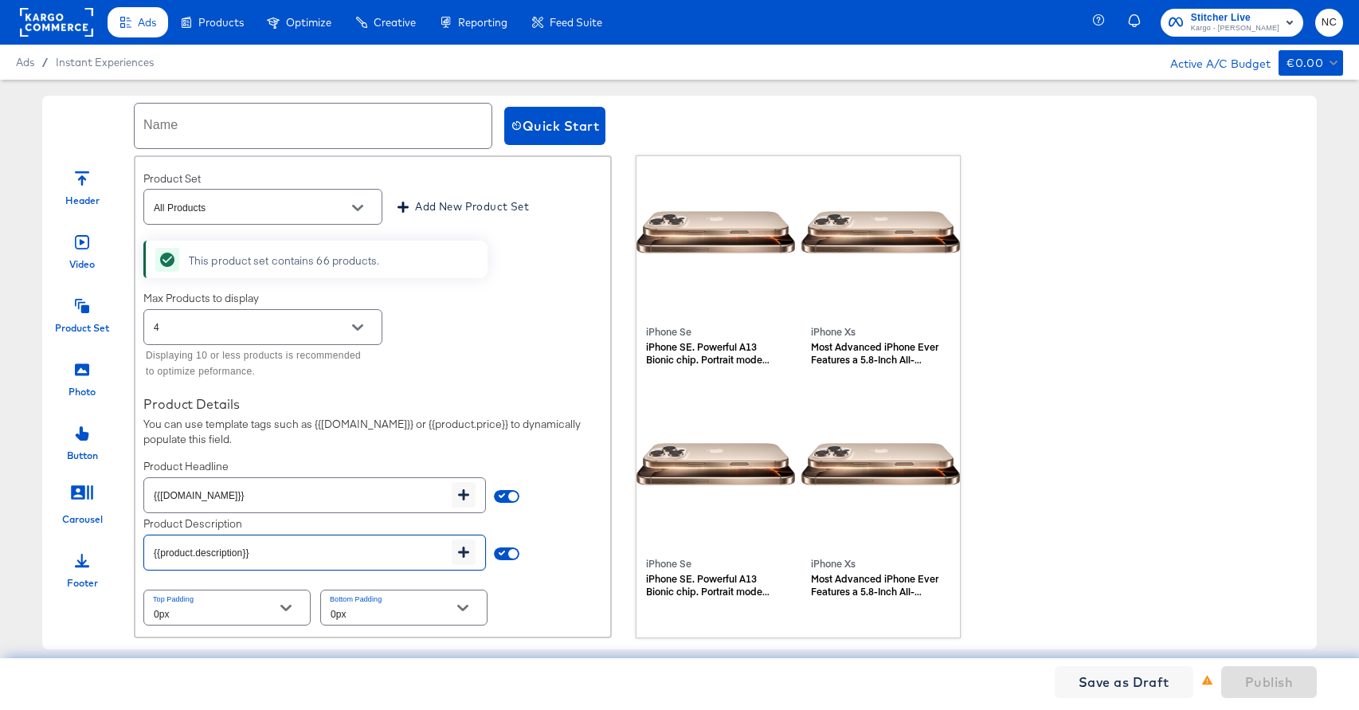
click at [280, 557] on input "{{product.description}}" at bounding box center [297, 546] width 307 height 34
click at [472, 453] on div "Choose a set of products from your catalog to show in your Instant Experience. …" at bounding box center [372, 350] width 475 height 571
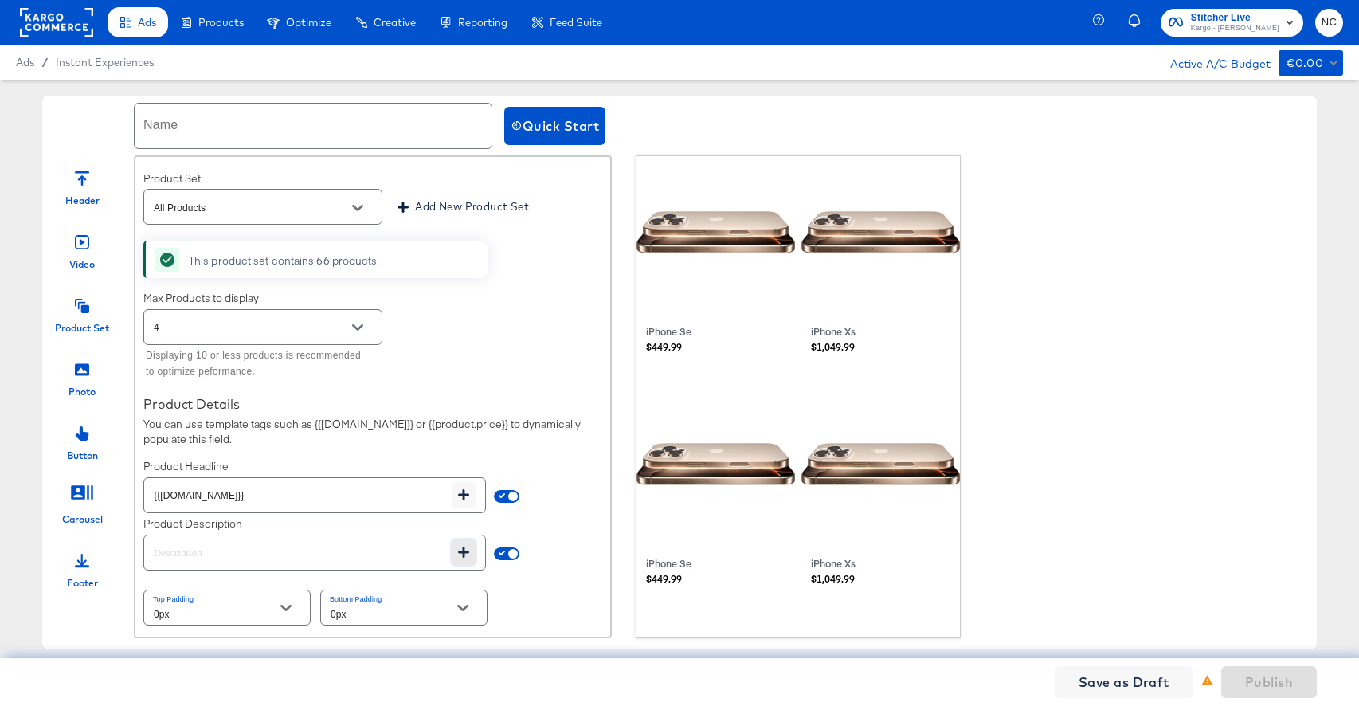
click at [465, 552] on icon "button" at bounding box center [463, 551] width 11 height 11
click at [404, 549] on div "Photo Introduce your brand, product or service by using an eye-catching image. …" at bounding box center [373, 396] width 478 height 483
click at [81, 374] on icon at bounding box center [82, 369] width 14 height 12
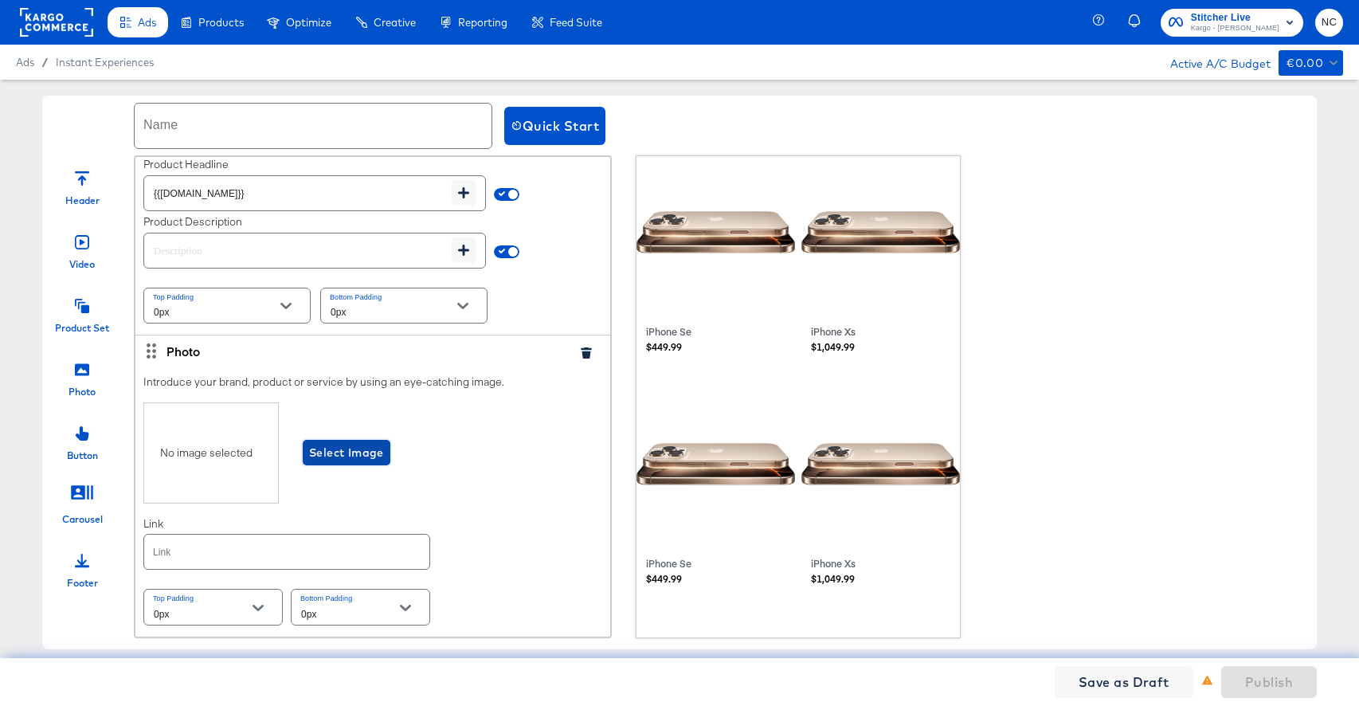
click at [345, 454] on span "Select Image" at bounding box center [346, 453] width 75 height 20
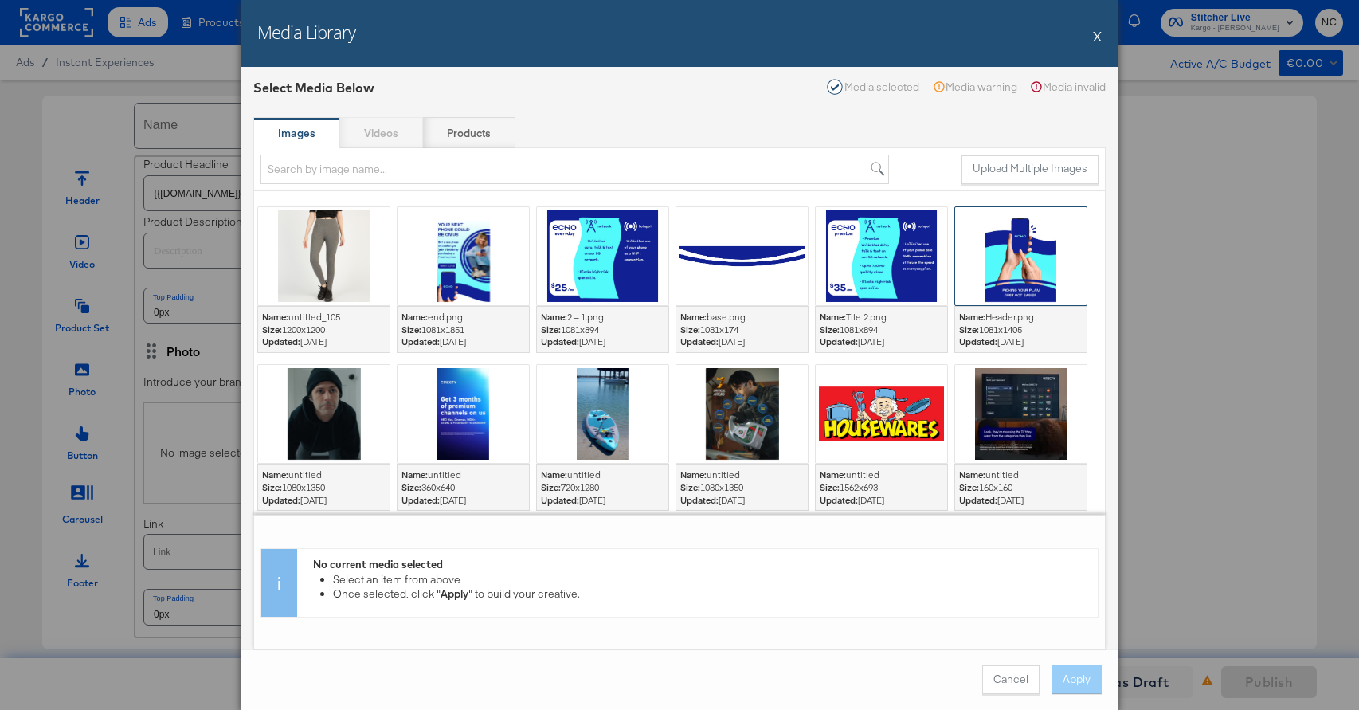
click at [980, 252] on div at bounding box center [1020, 256] width 131 height 98
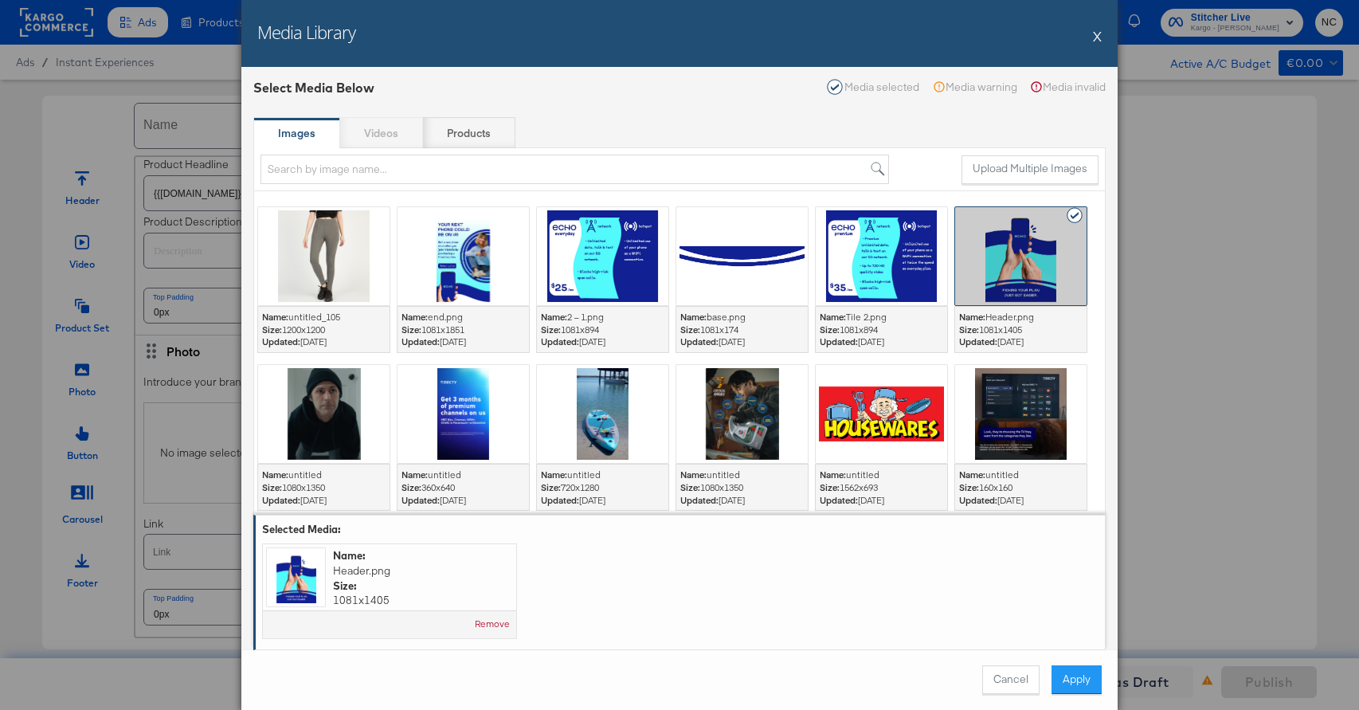
click at [396, 273] on div at bounding box center [462, 256] width 139 height 106
click at [484, 273] on div at bounding box center [462, 256] width 131 height 98
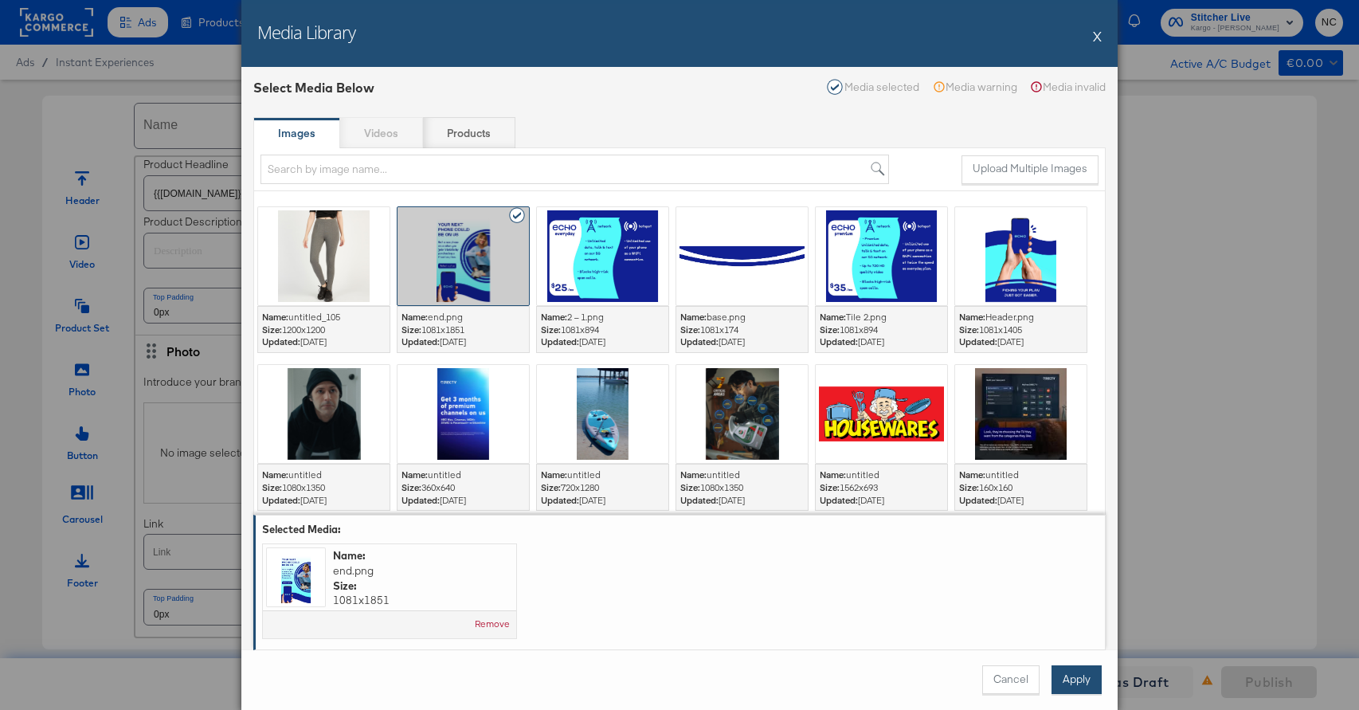
click at [1066, 679] on button "Apply" at bounding box center [1076, 679] width 50 height 29
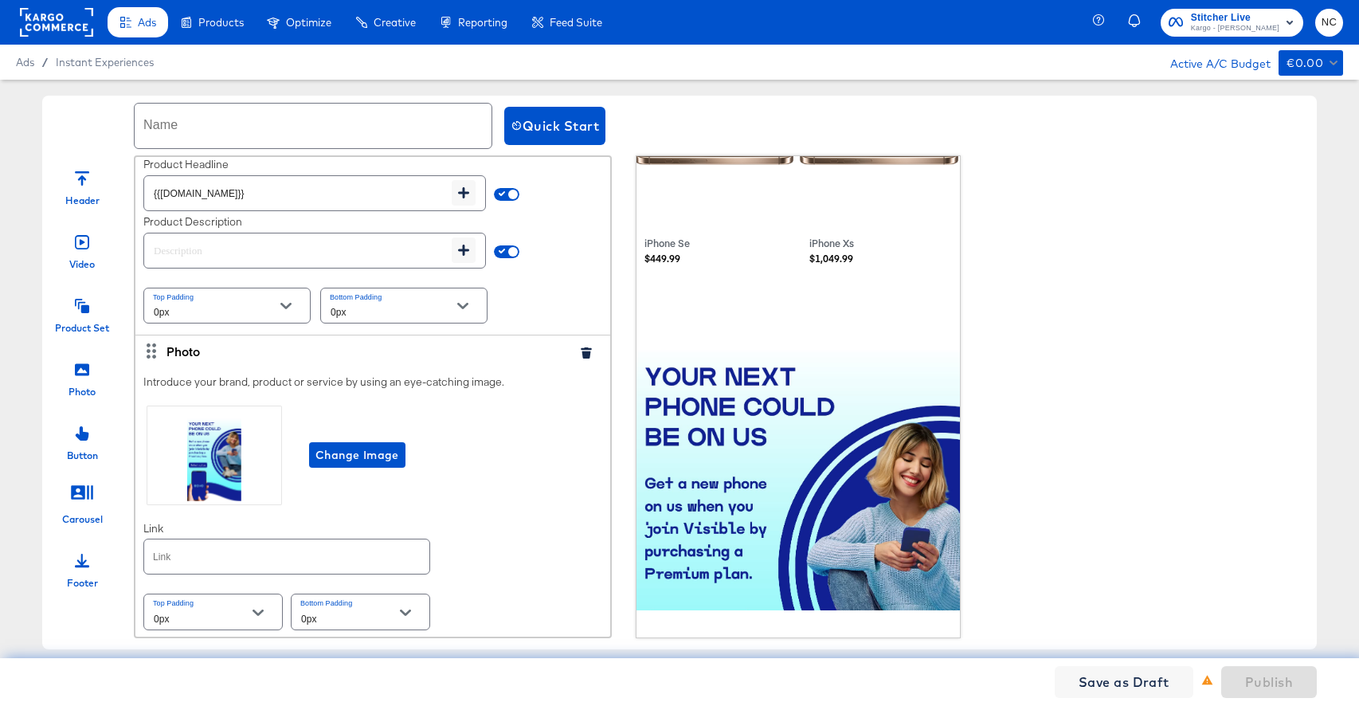
scroll to position [1365, 2]
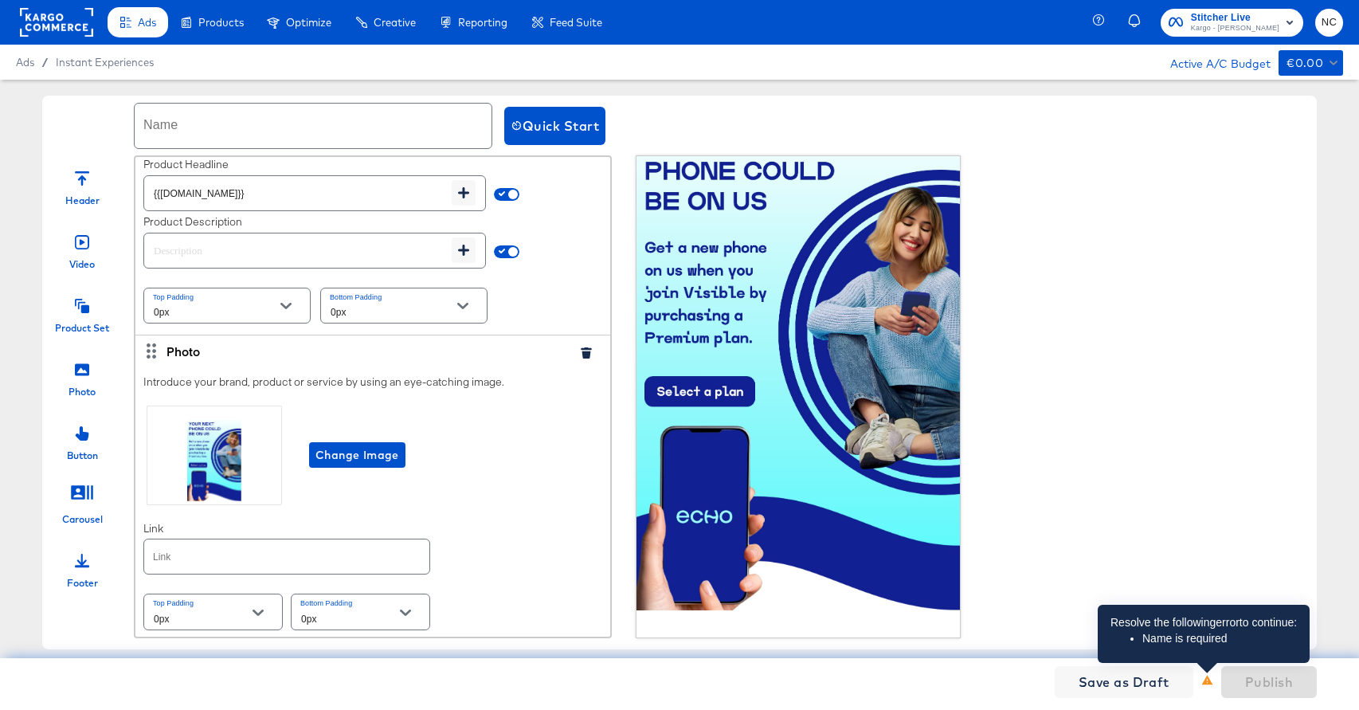
click at [1164, 681] on icon at bounding box center [1206, 679] width 11 height 10
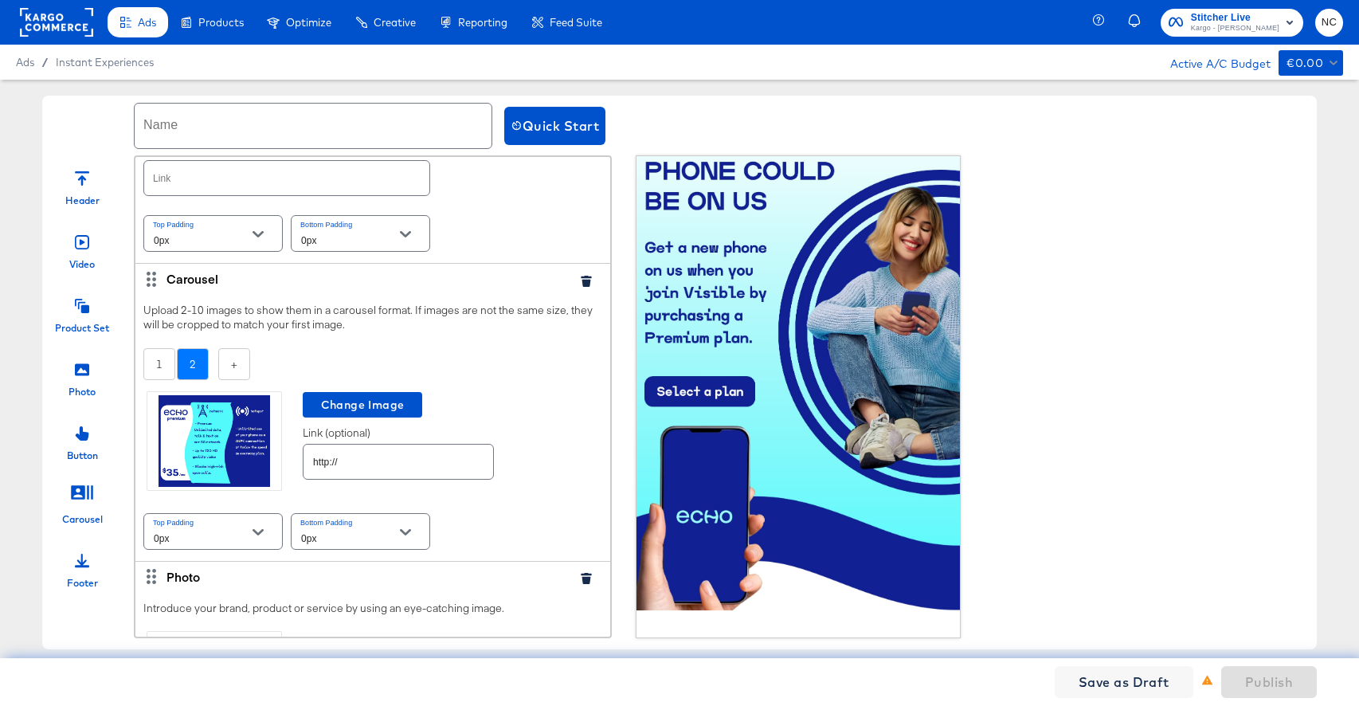
scroll to position [0, 0]
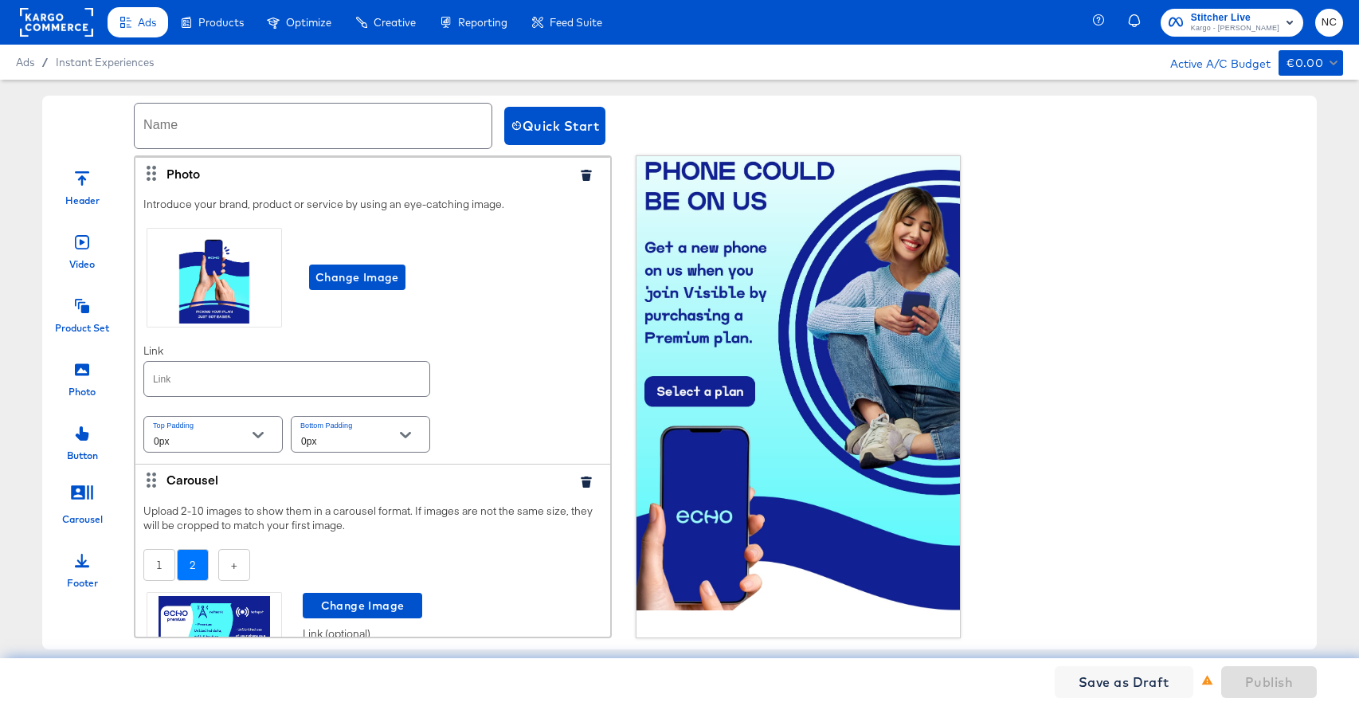
click at [239, 127] on input "text" at bounding box center [313, 126] width 357 height 45
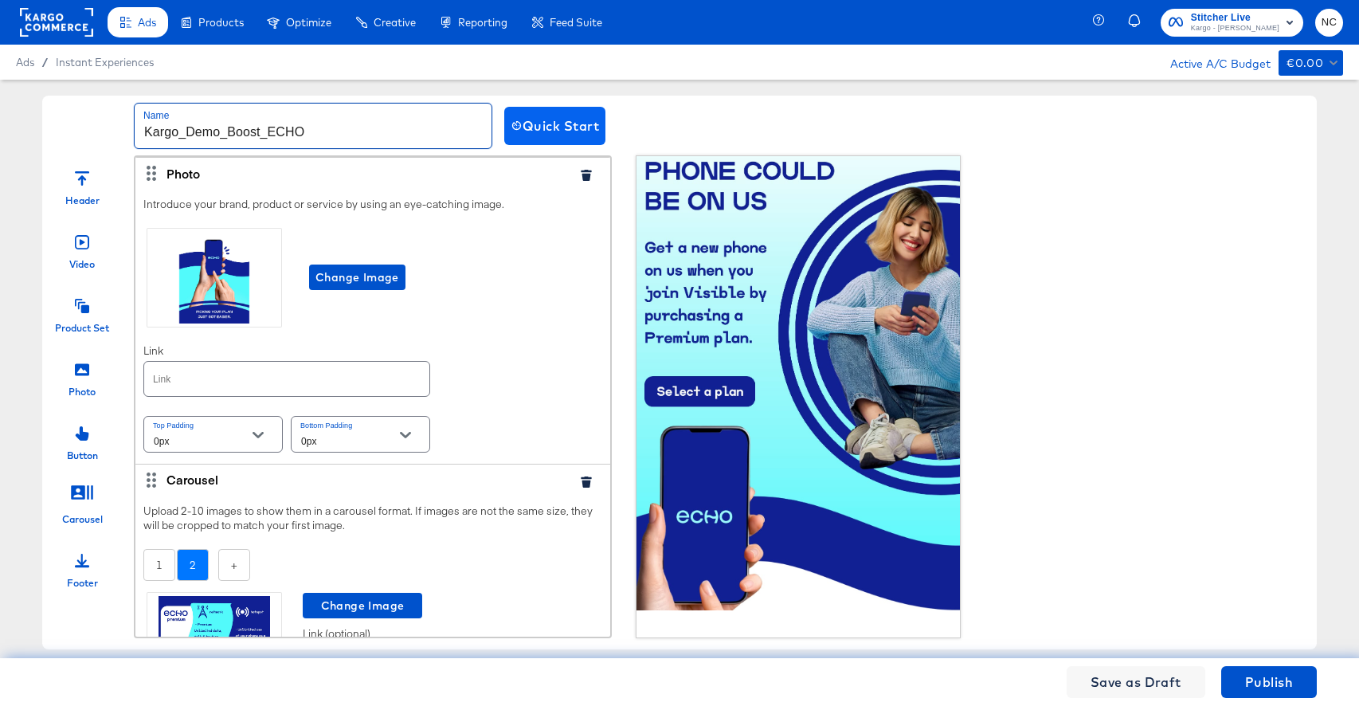
type input "Kargo_Demo_Boost_ECHO"
click at [551, 129] on span "Quick Start" at bounding box center [554, 126] width 88 height 22
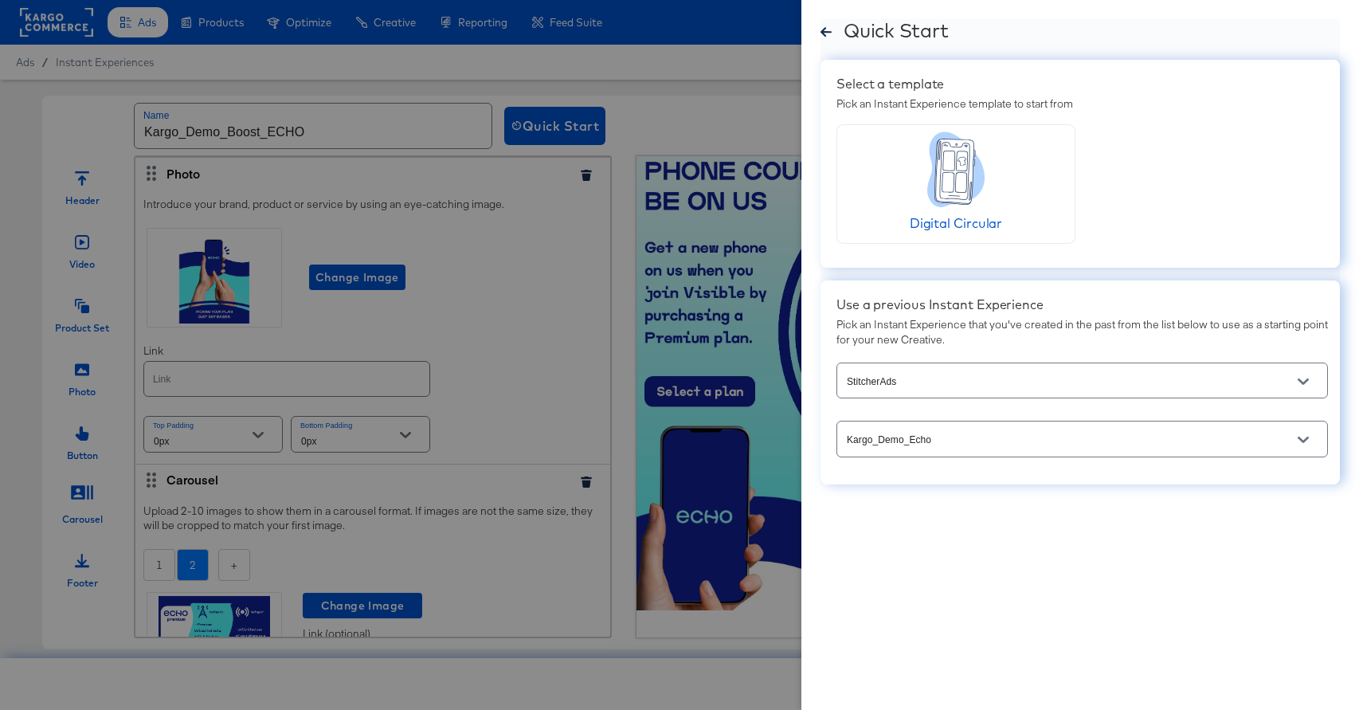
click at [826, 35] on icon at bounding box center [825, 32] width 11 height 12
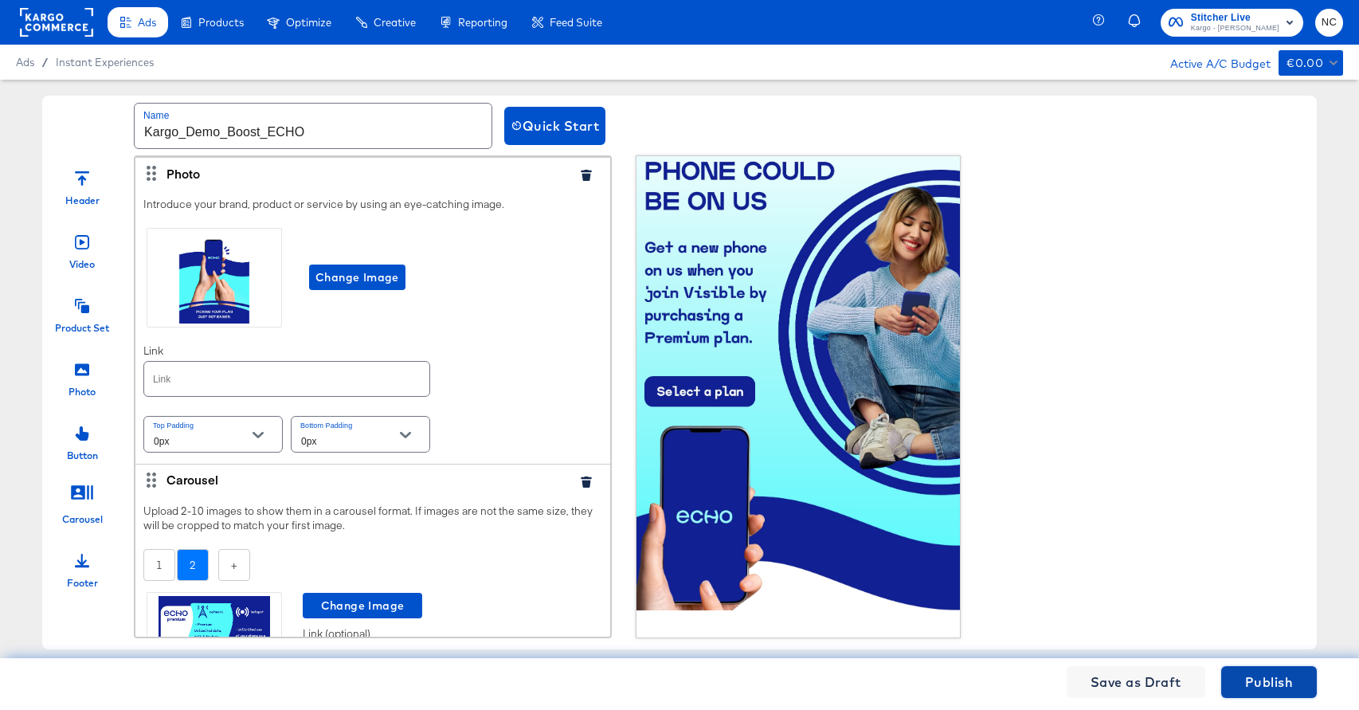
click at [1164, 685] on span "Publish" at bounding box center [1269, 682] width 48 height 22
